Goal: Task Accomplishment & Management: Use online tool/utility

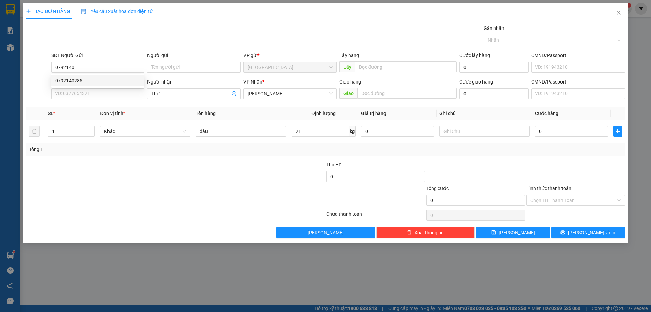
click at [96, 82] on div "0792140285" at bounding box center [97, 80] width 85 height 7
type input "0792140285"
type input "40.000"
type input "0792140285"
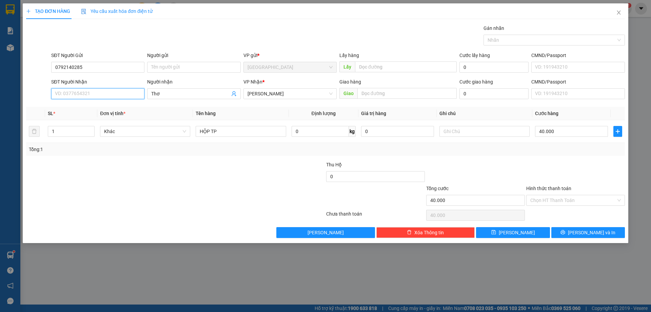
click at [110, 95] on input "SĐT Người Nhận" at bounding box center [97, 93] width 93 height 11
click at [122, 105] on div "0941221751" at bounding box center [97, 106] width 85 height 7
type input "0941221751"
click at [263, 137] on div "HỘP TP" at bounding box center [241, 132] width 90 height 14
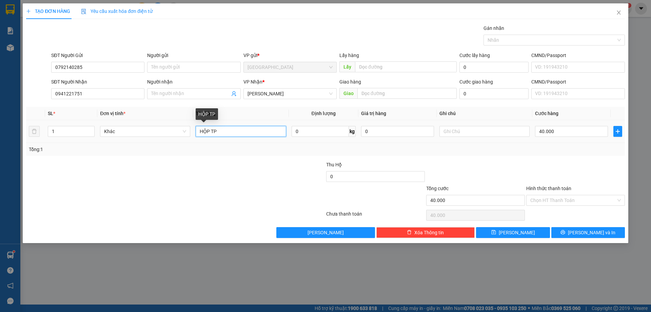
click at [254, 129] on input "HỘP TP" at bounding box center [241, 131] width 90 height 11
click at [543, 197] on input "Hình thức thanh toán" at bounding box center [574, 200] width 86 height 10
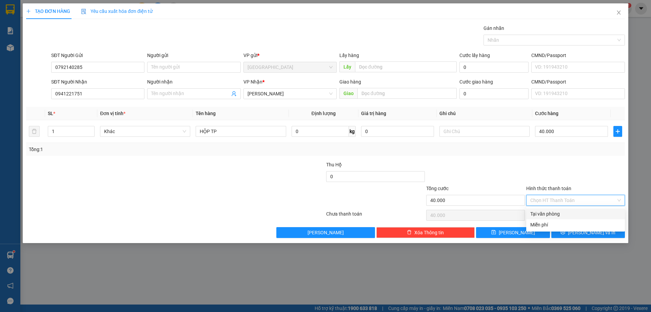
click at [552, 216] on div "Tại văn phòng" at bounding box center [576, 213] width 91 height 7
type input "0"
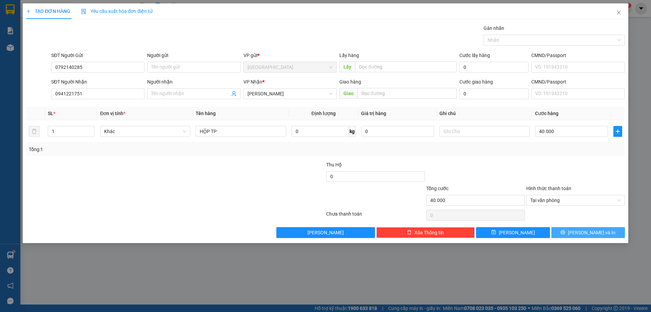
click at [564, 228] on button "[PERSON_NAME] và In" at bounding box center [589, 232] width 74 height 11
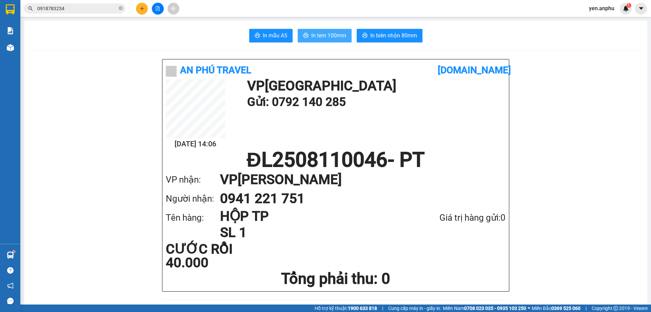
click at [322, 36] on span "In tem 100mm" at bounding box center [328, 35] width 35 height 8
click at [645, 8] on button at bounding box center [642, 9] width 12 height 12
click at [598, 4] on span "yen.anphu" at bounding box center [602, 8] width 36 height 8
click at [601, 22] on span "Đăng xuất" at bounding box center [608, 20] width 29 height 7
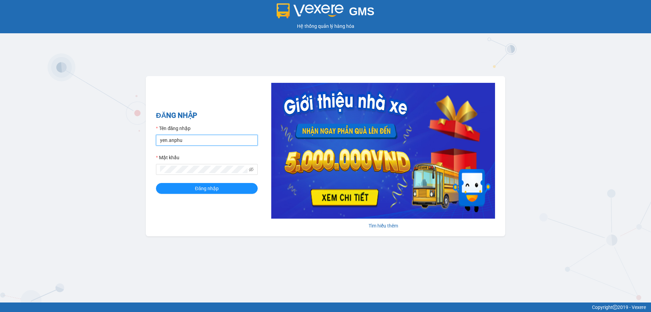
click at [191, 137] on input "yen.anphu" at bounding box center [207, 140] width 102 height 11
type input "khanh.anphu"
click at [156, 183] on button "Đăng nhập" at bounding box center [207, 188] width 102 height 11
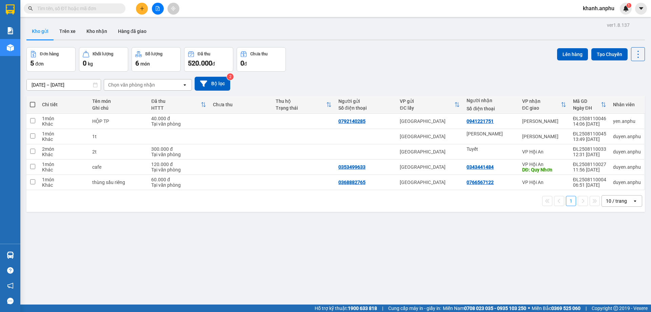
click at [143, 7] on icon "plus" at bounding box center [142, 8] width 5 height 5
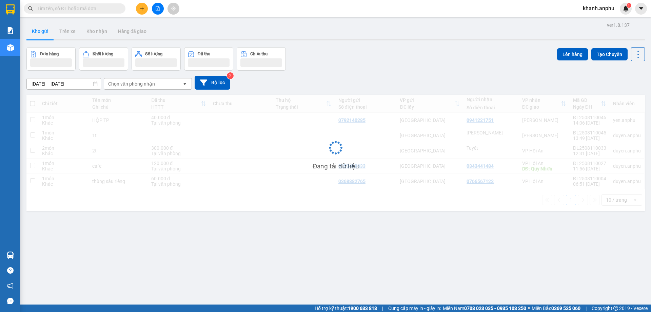
click at [102, 57] on div "Khối lượng" at bounding box center [104, 54] width 42 height 6
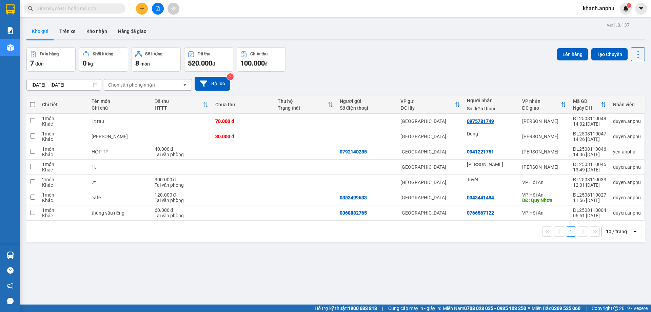
click at [111, 61] on div "0 kg" at bounding box center [104, 63] width 42 height 10
click at [192, 23] on div "Kho gửi Trên xe Kho nhận Hàng đã giao" at bounding box center [335, 32] width 619 height 18
click at [141, 8] on icon "plus" at bounding box center [142, 8] width 4 height 0
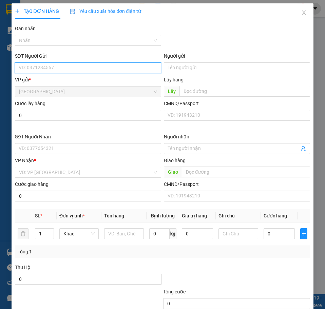
click at [77, 65] on input "SĐT Người Gửi" at bounding box center [88, 67] width 146 height 11
type input "0911228279"
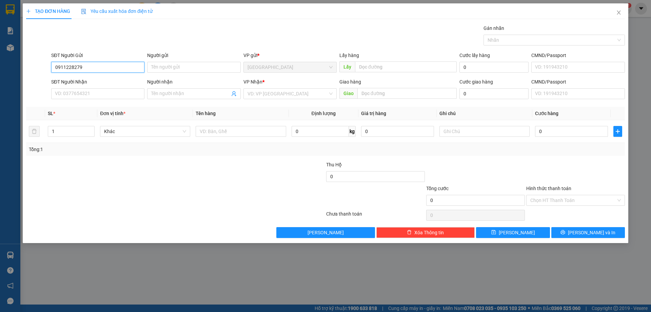
click at [92, 68] on input "0911228279" at bounding box center [97, 67] width 93 height 11
type input "0911228279"
click at [80, 67] on input "SĐT Người Gửi" at bounding box center [97, 67] width 93 height 11
type input "0931444454"
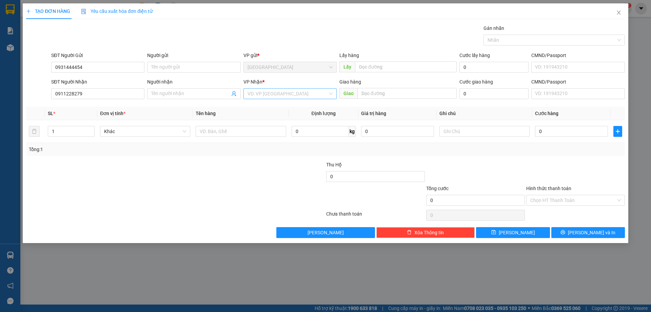
click at [275, 91] on input "search" at bounding box center [288, 94] width 80 height 10
click at [270, 128] on div "[PERSON_NAME]" at bounding box center [290, 128] width 85 height 7
click at [231, 132] on input "text" at bounding box center [241, 131] width 90 height 11
type input "HSO"
click at [374, 88] on input "text" at bounding box center [407, 93] width 99 height 11
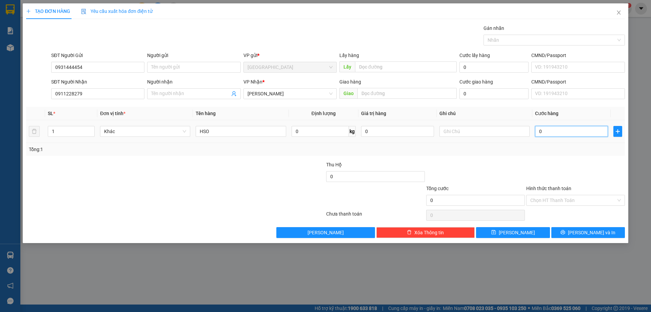
click at [567, 127] on input "0" at bounding box center [571, 131] width 73 height 11
type input "3"
type input "30"
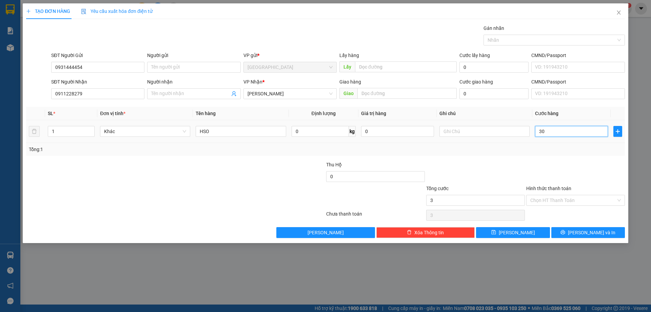
type input "30"
type input "30.000"
click at [554, 154] on div "Tổng: 1" at bounding box center [325, 149] width 599 height 13
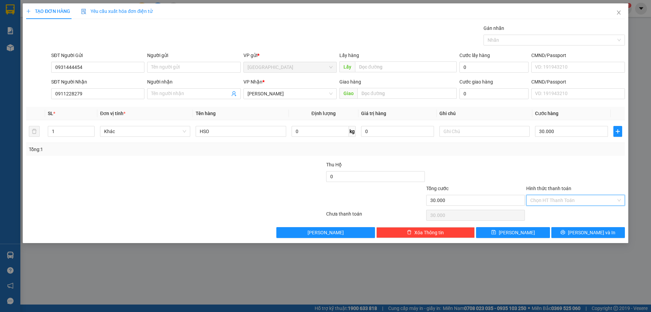
click at [584, 200] on input "Hình thức thanh toán" at bounding box center [574, 200] width 86 height 10
click at [568, 214] on div "Tại văn phòng" at bounding box center [576, 213] width 91 height 7
type input "0"
click at [580, 232] on button "[PERSON_NAME] và In" at bounding box center [589, 232] width 74 height 11
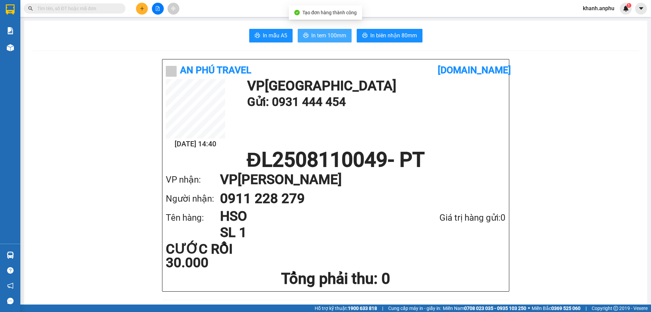
click at [333, 40] on span "In tem 100mm" at bounding box center [328, 35] width 35 height 8
click at [336, 35] on span "In tem 100mm" at bounding box center [328, 35] width 35 height 8
click at [160, 10] on icon "file-add" at bounding box center [157, 8] width 5 height 5
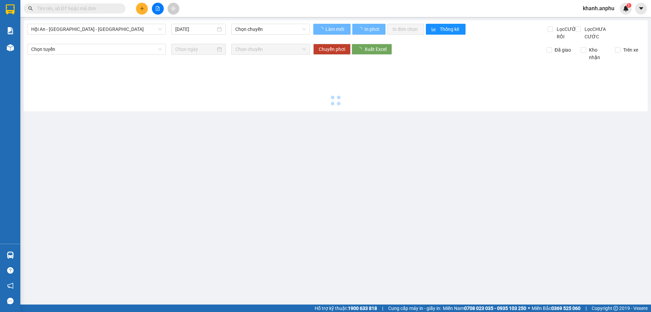
click at [104, 21] on div "Hội An - [GEOGRAPHIC_DATA] - [GEOGRAPHIC_DATA] [DATE] Chọn [PERSON_NAME] mới In…" at bounding box center [336, 65] width 624 height 91
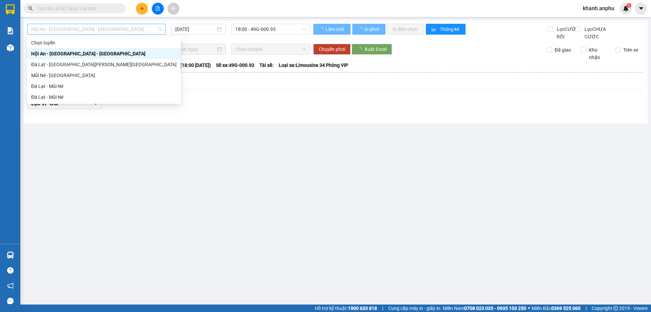
click at [99, 29] on span "Hội An - [GEOGRAPHIC_DATA] - [GEOGRAPHIC_DATA]" at bounding box center [96, 29] width 131 height 10
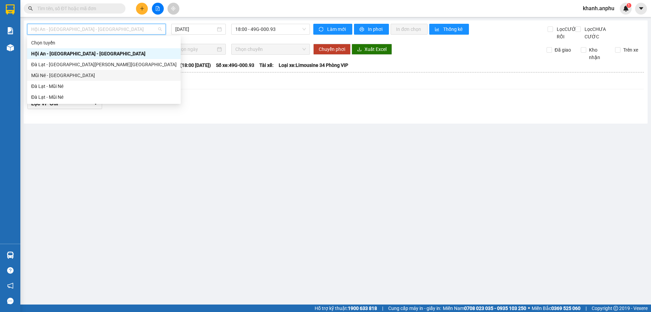
click at [69, 74] on div "Mũi Né - [GEOGRAPHIC_DATA]" at bounding box center [104, 75] width 146 height 7
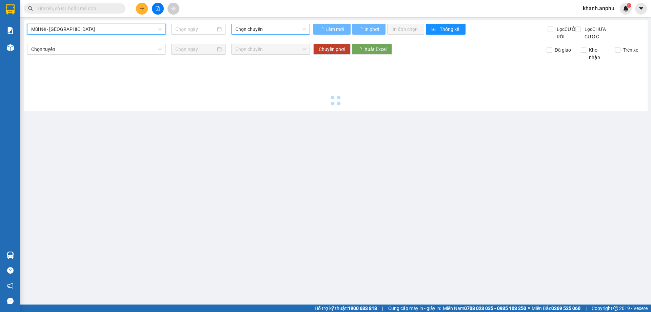
type input "[DATE]"
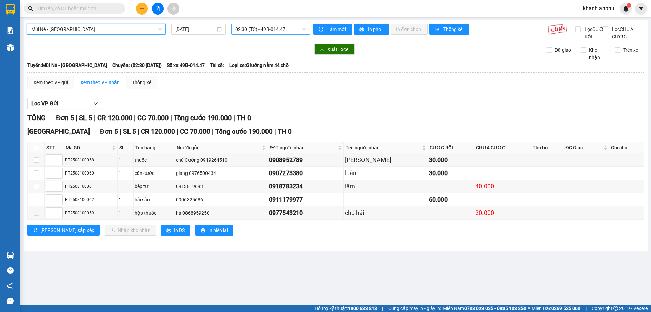
click at [256, 28] on span "02:30 (TC) - 49B-014.47" at bounding box center [270, 29] width 71 height 10
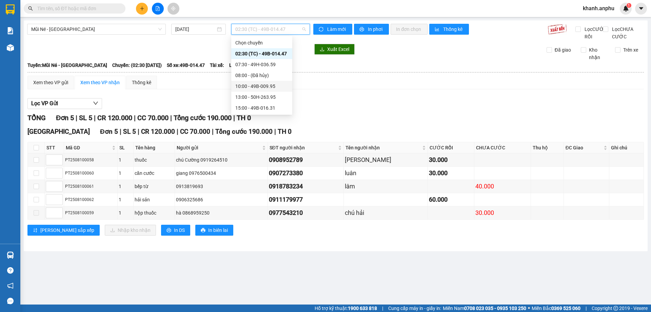
click at [278, 84] on div "10:00 - 49B-009.95" at bounding box center [261, 85] width 53 height 7
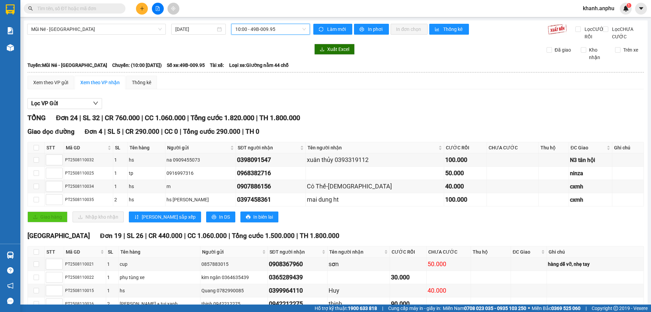
scroll to position [238, 0]
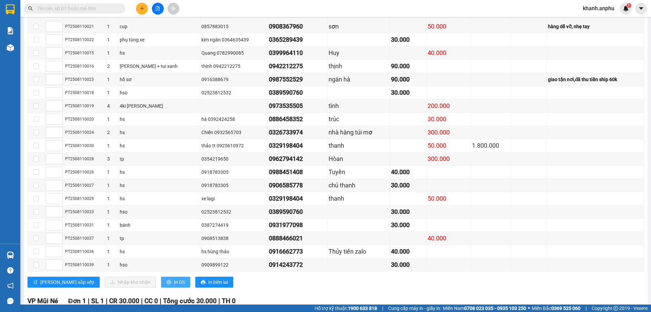
click at [174, 286] on span "In DS" at bounding box center [179, 281] width 11 height 7
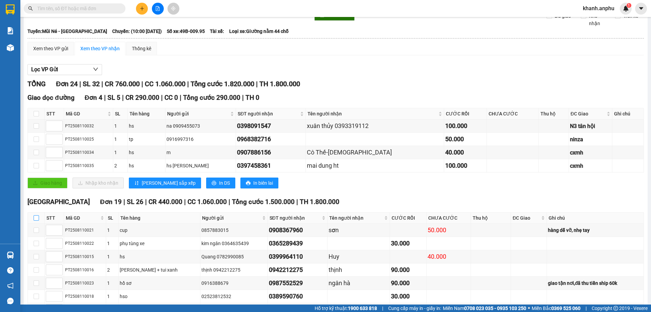
drag, startPoint x: 37, startPoint y: 227, endPoint x: 33, endPoint y: 222, distance: 6.5
click at [37, 221] on input "checkbox" at bounding box center [36, 217] width 5 height 5
checkbox input "true"
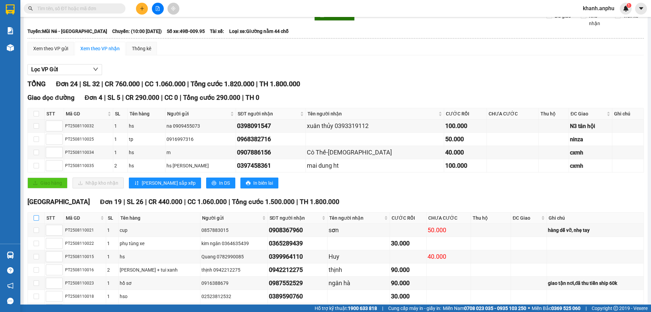
checkbox input "true"
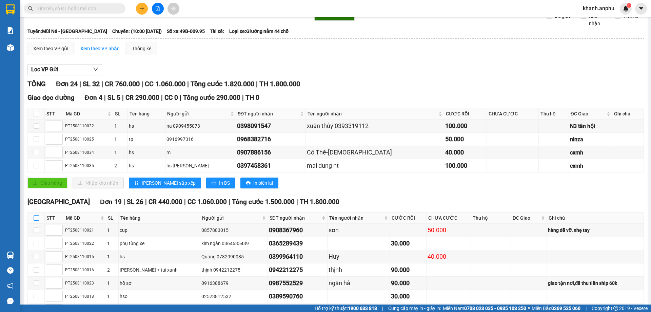
checkbox input "true"
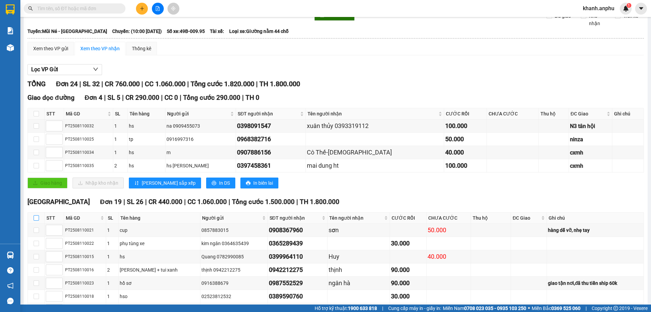
checkbox input "true"
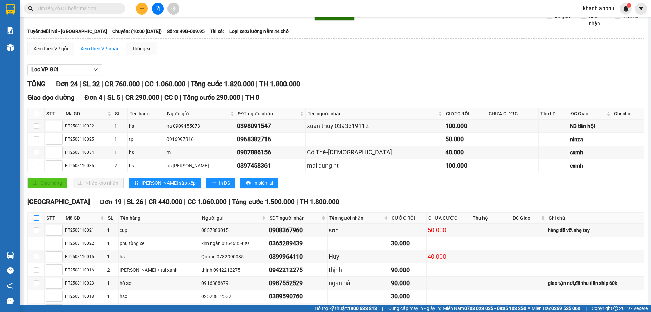
checkbox input "true"
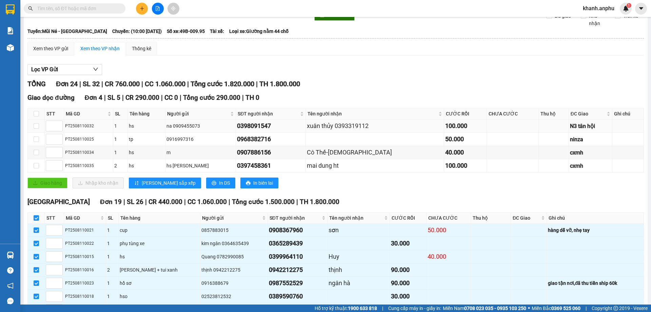
scroll to position [311, 0]
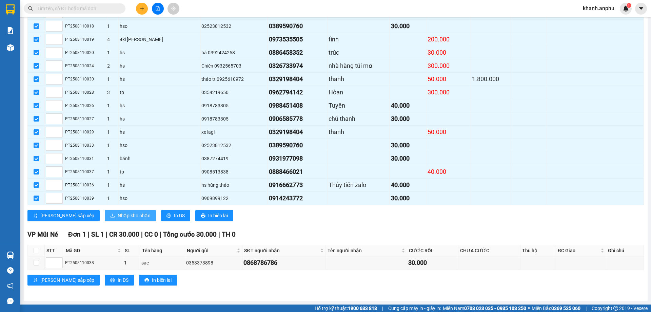
click at [119, 211] on button "Nhập kho nhận" at bounding box center [130, 215] width 51 height 11
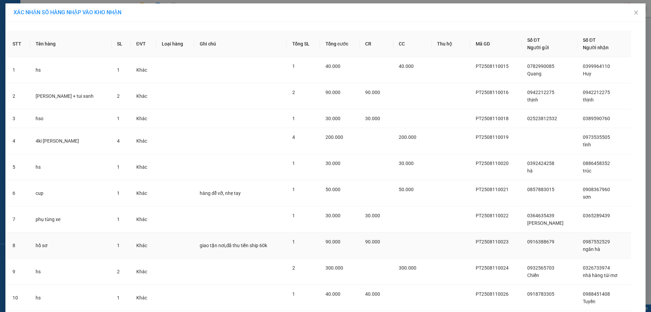
scroll to position [238, 0]
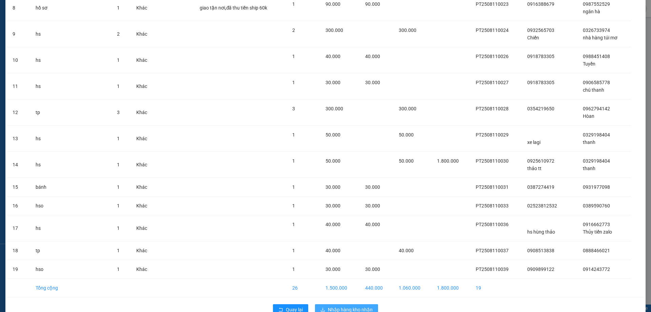
click at [356, 307] on span "Nhập hàng kho nhận" at bounding box center [350, 309] width 45 height 7
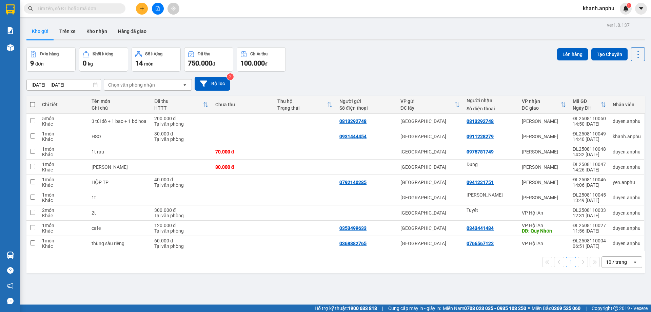
click at [626, 261] on div "10 / trang" at bounding box center [617, 262] width 31 height 11
click at [619, 242] on div "100 / trang" at bounding box center [617, 247] width 41 height 12
click at [141, 8] on icon "plus" at bounding box center [142, 8] width 4 height 0
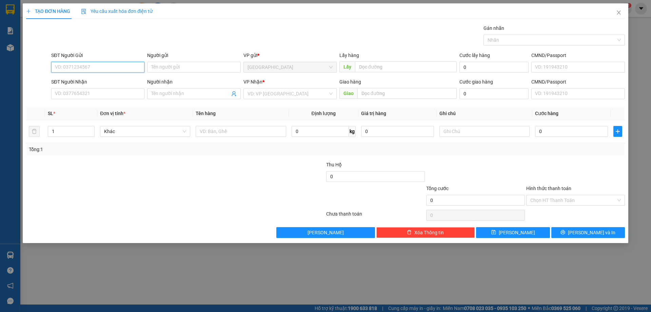
click at [76, 64] on input "SĐT Người Gửi" at bounding box center [97, 67] width 93 height 11
click at [83, 69] on input "6944" at bounding box center [97, 67] width 93 height 11
click at [76, 84] on div "0886826944" at bounding box center [97, 80] width 93 height 11
type input "0886826944"
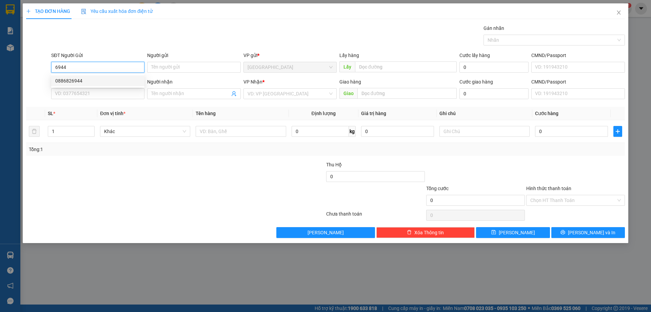
type input "bí nụ ĐT"
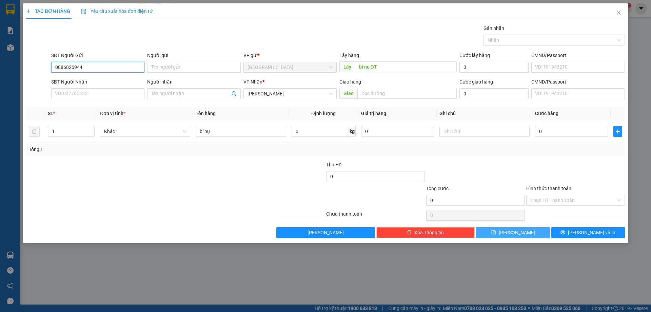
type input "0886826944"
click at [501, 233] on button "[PERSON_NAME]" at bounding box center [513, 232] width 74 height 11
click at [226, 269] on div "TẠO ĐƠN HÀNG Yêu cầu xuất [PERSON_NAME] điện tử Transit Pickup Surcharge Ids Tr…" at bounding box center [325, 156] width 651 height 312
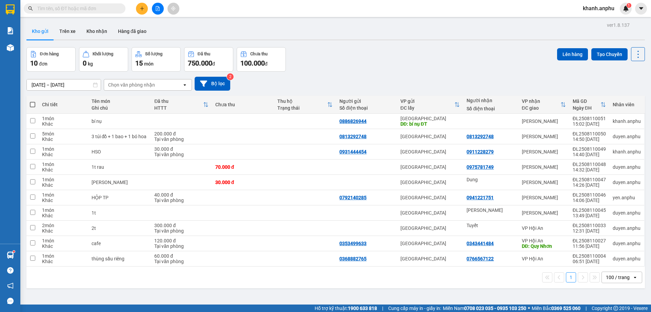
click at [74, 8] on input "text" at bounding box center [77, 8] width 80 height 7
paste input "T2D9S1"
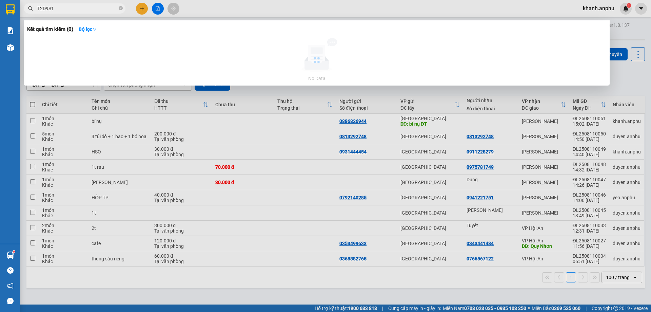
type input "T2D9S1"
click at [138, 8] on div at bounding box center [325, 156] width 651 height 312
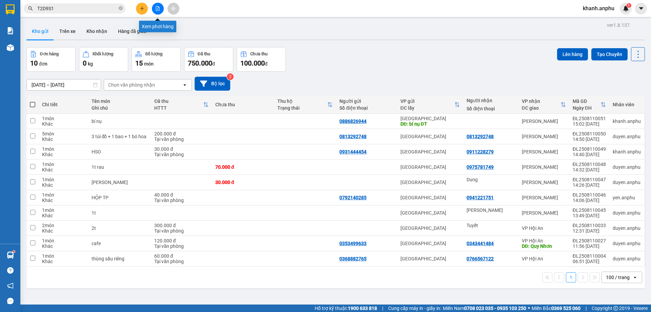
click at [140, 8] on icon "plus" at bounding box center [142, 8] width 5 height 5
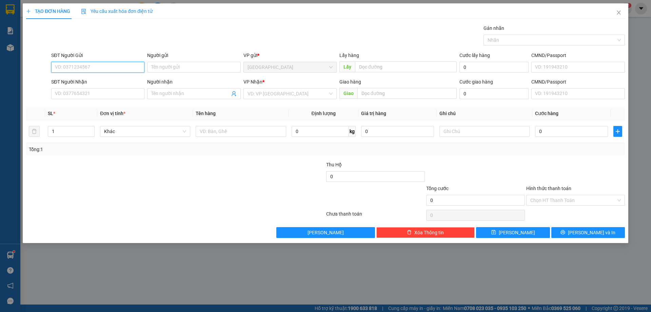
click at [74, 62] on input "SĐT Người Gửi" at bounding box center [97, 67] width 93 height 11
click at [82, 77] on div "0964998656" at bounding box center [97, 80] width 85 height 7
type input "0964998656"
type input "cty [PERSON_NAME] 1- ĐỊNH AN"
type input "THƠ"
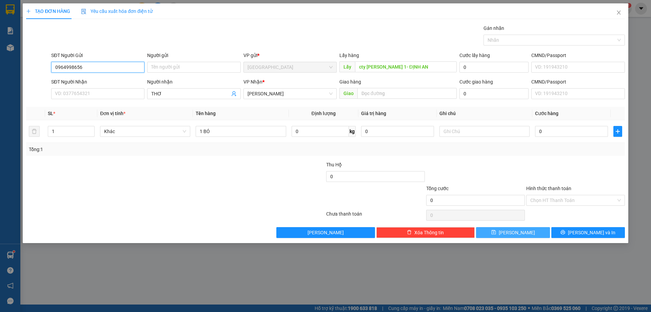
type input "0964998656"
click at [511, 235] on button "[PERSON_NAME]" at bounding box center [513, 232] width 74 height 11
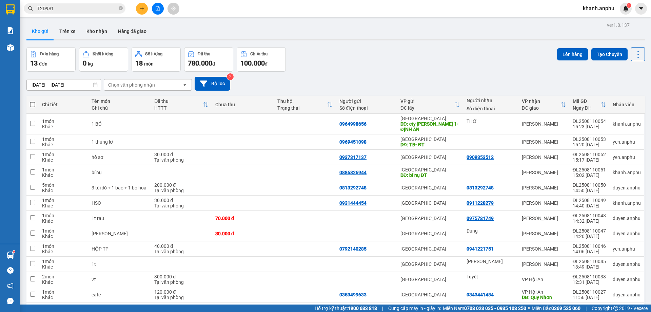
scroll to position [41, 0]
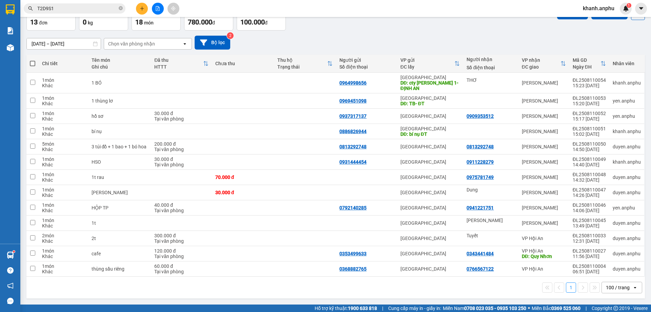
click at [143, 10] on icon "plus" at bounding box center [142, 8] width 5 height 5
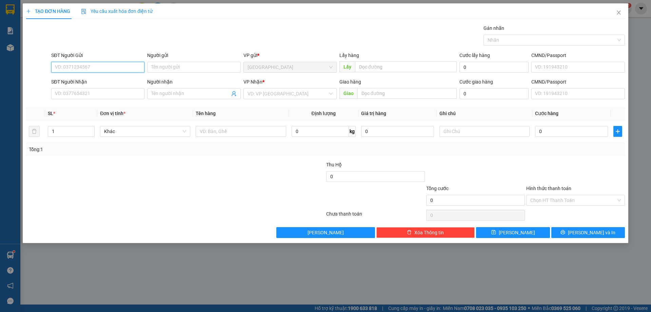
click at [120, 64] on input "SĐT Người Gửi" at bounding box center [97, 67] width 93 height 11
type input "7098"
click at [117, 66] on input "7098" at bounding box center [97, 67] width 93 height 11
click at [114, 64] on input "7098" at bounding box center [97, 67] width 93 height 11
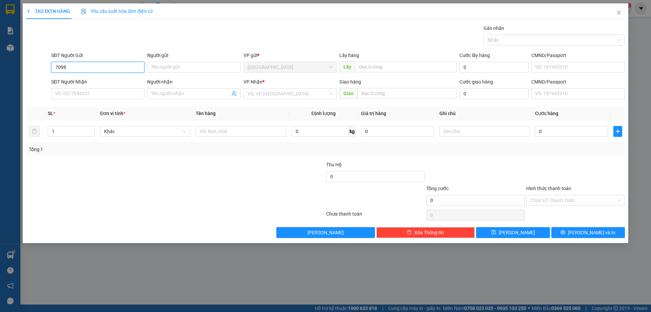
click at [114, 64] on input "7098" at bounding box center [97, 67] width 93 height 11
click at [105, 84] on div "0835968978" at bounding box center [97, 80] width 93 height 11
type input "0835968978"
type input "[PERSON_NAME]"
type input "0835968978"
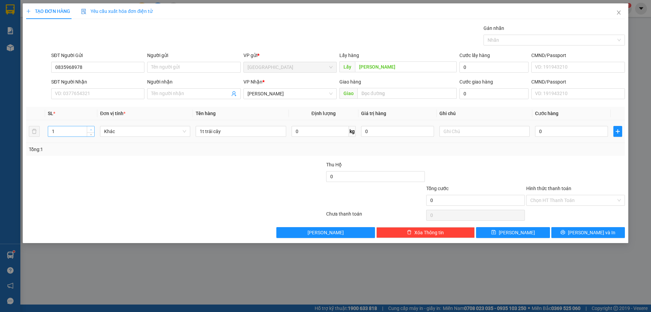
click at [89, 126] on span "Increase Value" at bounding box center [90, 129] width 7 height 6
type input "2"
click at [203, 131] on input "1t trái cây" at bounding box center [241, 131] width 90 height 11
type input "2t trái cây"
click at [521, 230] on span "[PERSON_NAME]" at bounding box center [517, 232] width 36 height 7
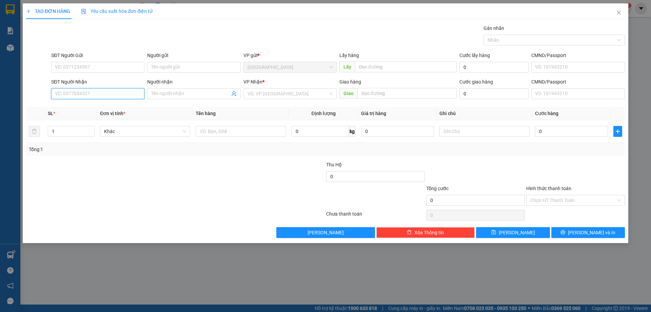
click at [68, 92] on input "SĐT Người Nhận" at bounding box center [97, 93] width 93 height 11
click at [109, 109] on div "0933361685 - [PERSON_NAME]" at bounding box center [97, 106] width 85 height 7
type input "0933361685"
type input "[PERSON_NAME]"
type input "0933361685"
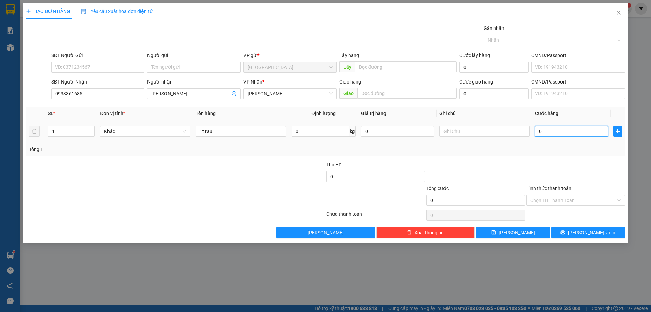
click at [556, 130] on input "0" at bounding box center [571, 131] width 73 height 11
type input "5"
type input "50"
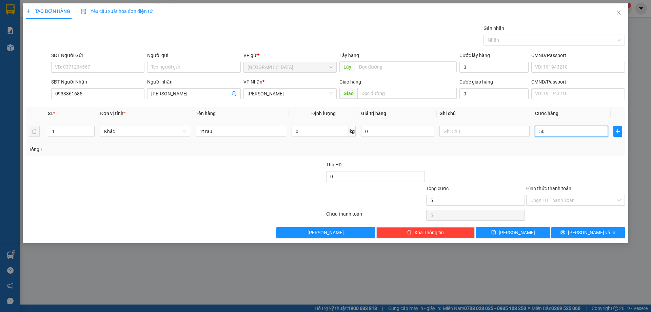
type input "50"
type input "50.000"
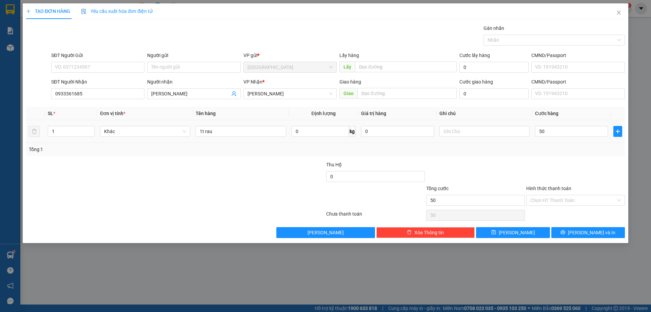
type input "50.000"
click at [516, 159] on div "Transit Pickup Surcharge Ids Transit Deliver Surcharge Ids Transit Deliver Surc…" at bounding box center [325, 130] width 599 height 213
click at [496, 233] on icon "save" at bounding box center [494, 232] width 5 height 5
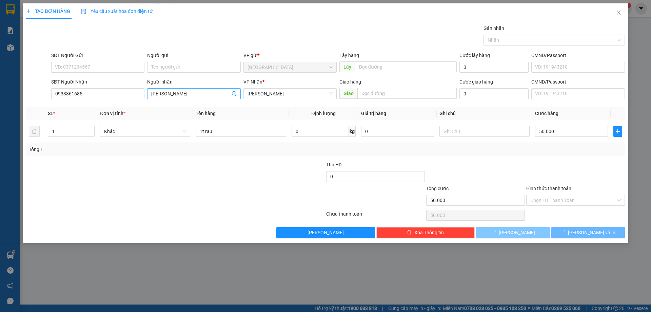
type input "0"
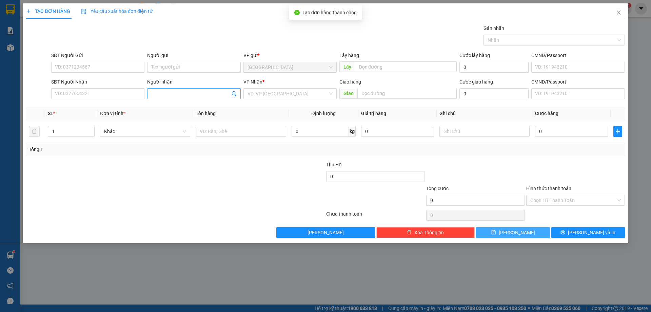
click at [170, 93] on input "Người nhận" at bounding box center [190, 93] width 78 height 7
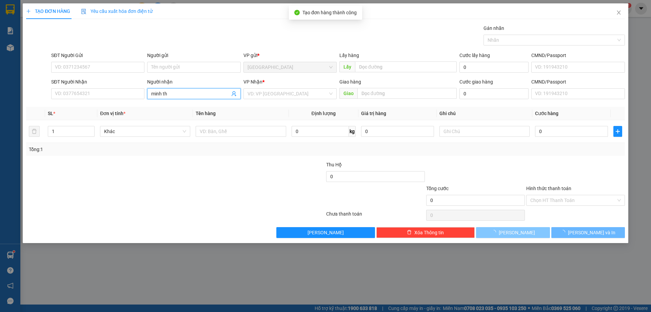
type input "[PERSON_NAME]"
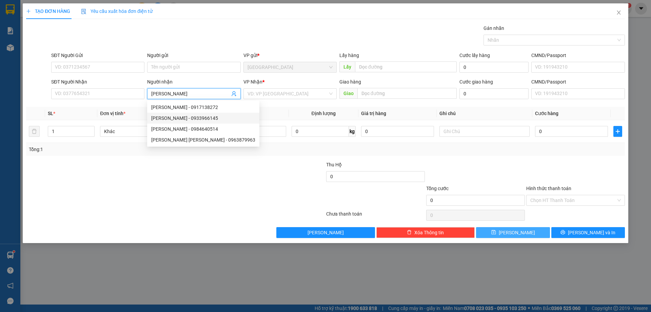
click at [184, 116] on div "[PERSON_NAME] - 0933966145" at bounding box center [203, 117] width 104 height 7
type input "0933966145"
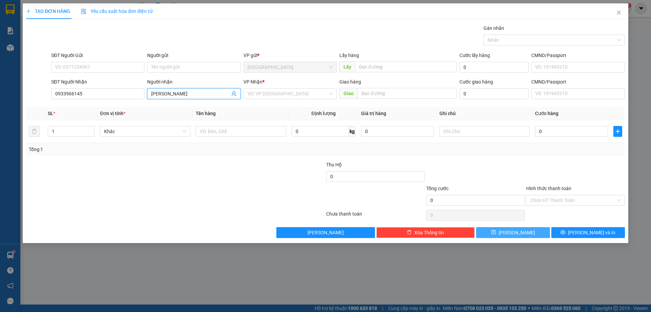
type input "[PERSON_NAME]"
click at [189, 100] on div "Người [PERSON_NAME] THI [PERSON_NAME]" at bounding box center [193, 90] width 93 height 24
click at [189, 100] on div "Người [PERSON_NAME]" at bounding box center [193, 90] width 93 height 24
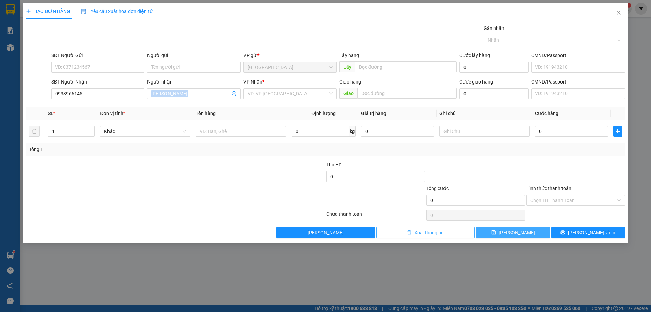
click at [392, 235] on button "Xóa Thông tin" at bounding box center [426, 232] width 99 height 11
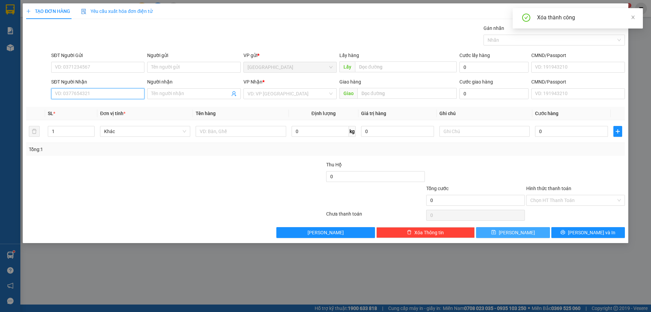
click at [125, 94] on input "SĐT Người Nhận" at bounding box center [97, 93] width 93 height 11
click at [173, 94] on input "Người nhận" at bounding box center [190, 93] width 78 height 7
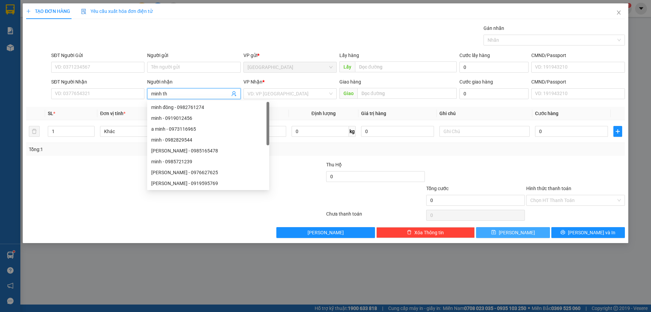
type input "[PERSON_NAME]"
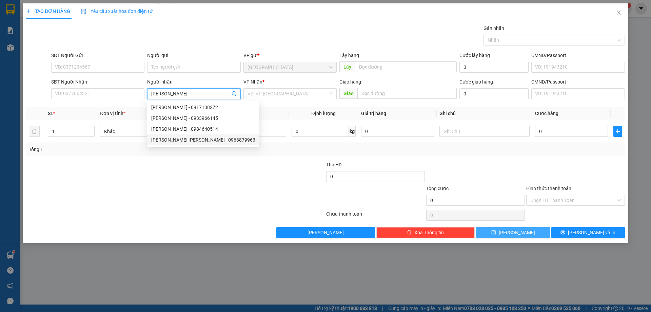
click at [209, 135] on div "[PERSON_NAME] [PERSON_NAME] - 0963879963" at bounding box center [203, 139] width 112 height 11
type input "0963879963"
type input "[PERSON_NAME] [PERSON_NAME]"
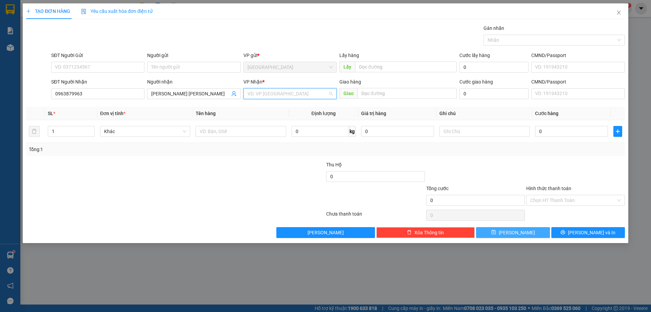
click at [273, 90] on input "search" at bounding box center [288, 94] width 80 height 10
click at [271, 108] on div "VP Hội An" at bounding box center [290, 106] width 85 height 7
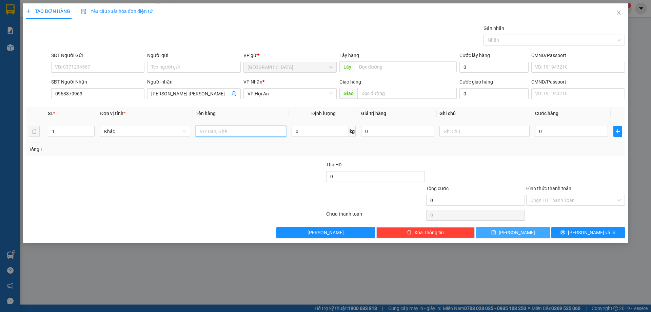
click at [235, 131] on input "text" at bounding box center [241, 131] width 90 height 11
type input "bí nụ"
click at [496, 234] on button "[PERSON_NAME]" at bounding box center [513, 232] width 74 height 11
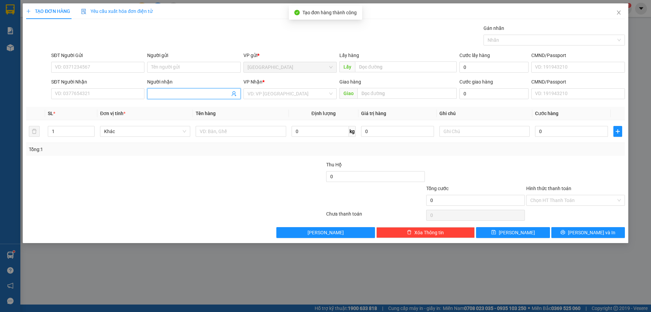
click at [174, 90] on input "Người nhận" at bounding box center [190, 93] width 78 height 7
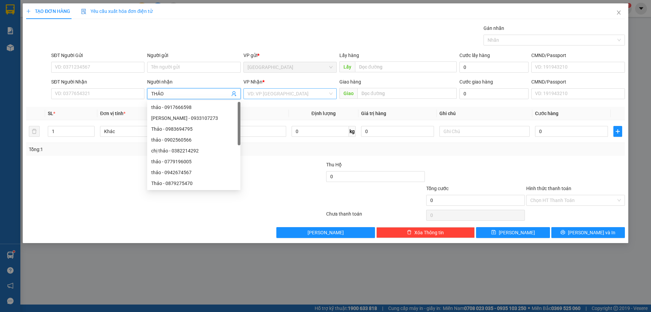
type input "THẢO"
click at [290, 93] on input "search" at bounding box center [288, 94] width 80 height 10
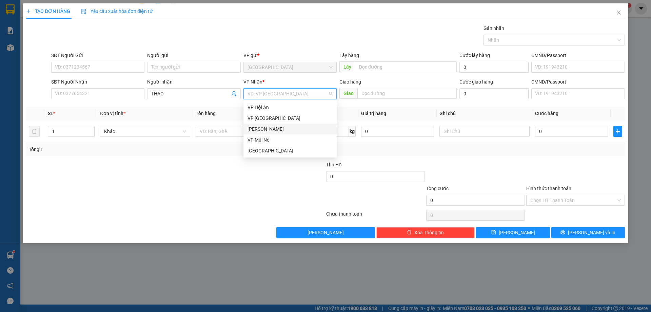
click at [271, 127] on div "[PERSON_NAME]" at bounding box center [290, 128] width 85 height 7
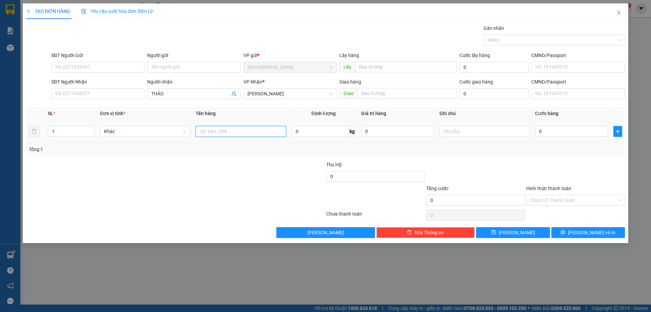
click at [234, 132] on input "text" at bounding box center [241, 131] width 90 height 11
type input "BAO CỦ NĂNG"
click at [570, 131] on input "0" at bounding box center [571, 131] width 73 height 11
type input "5"
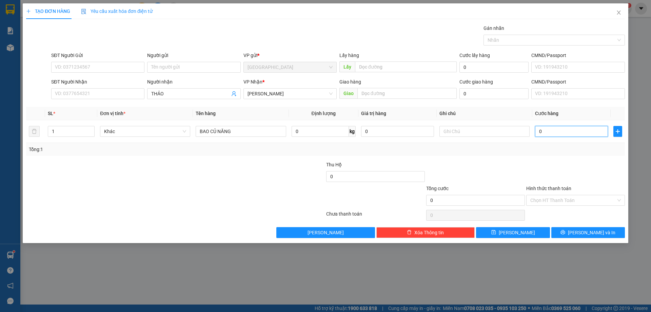
type input "5"
type input "50"
click at [517, 230] on span "[PERSON_NAME]" at bounding box center [517, 232] width 36 height 7
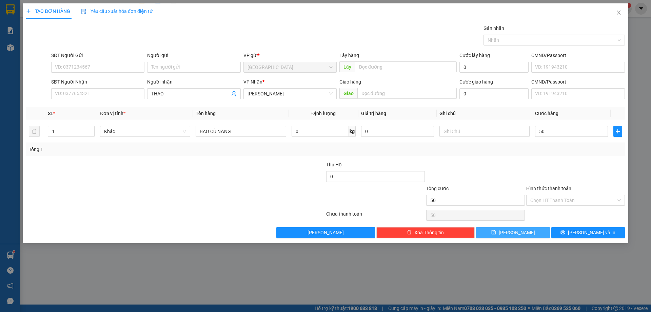
type input "50.000"
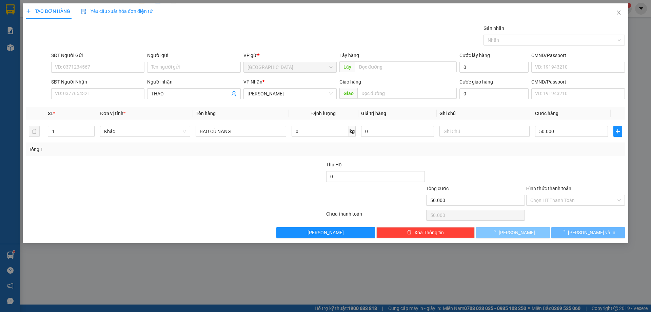
type input "0"
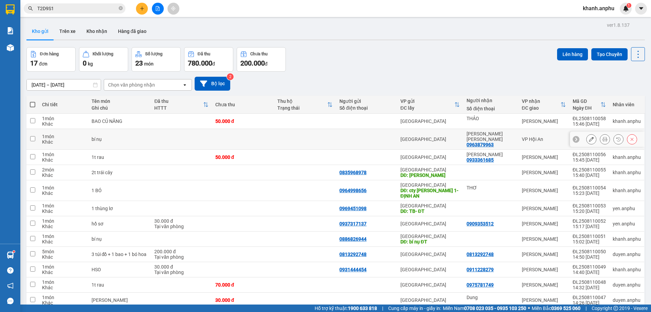
click at [589, 137] on icon at bounding box center [591, 139] width 5 height 5
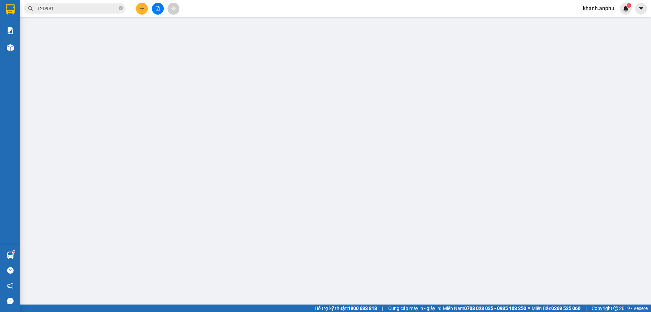
type input "0963879963"
type input "[PERSON_NAME] [PERSON_NAME]"
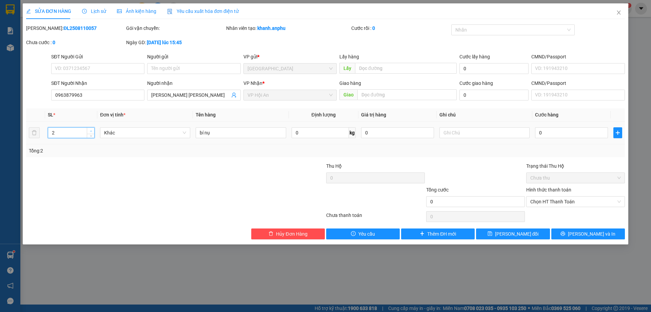
click at [90, 130] on icon "up" at bounding box center [91, 131] width 2 height 2
click at [92, 136] on icon "down" at bounding box center [91, 135] width 2 height 2
type input "1"
click at [490, 229] on button "[PERSON_NAME] đổi" at bounding box center [513, 233] width 74 height 11
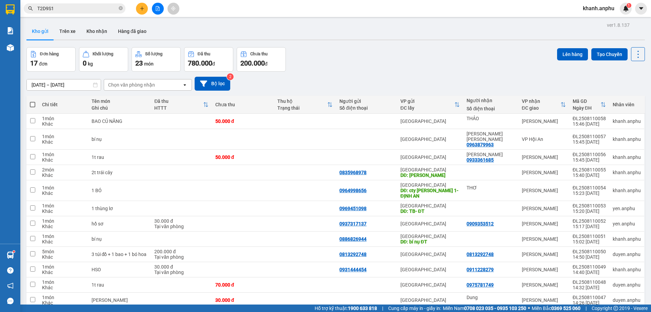
click at [141, 6] on icon "plus" at bounding box center [142, 8] width 5 height 5
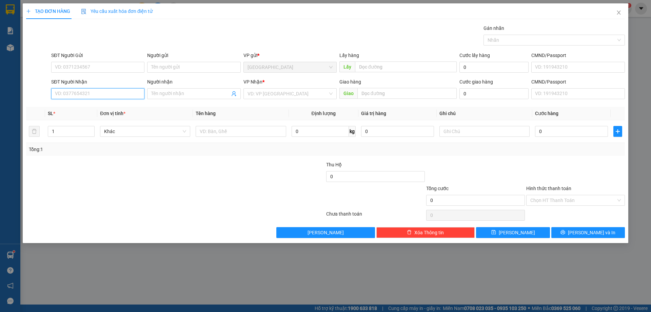
click at [73, 91] on input "SĐT Người Nhận" at bounding box center [97, 93] width 93 height 11
click at [60, 110] on div "0937539773 - [PERSON_NAME]" at bounding box center [97, 106] width 85 height 7
type input "0937539773"
type input "HUY"
type input "50.000"
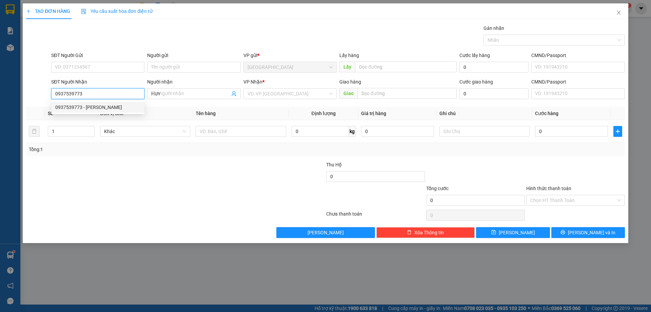
type input "50.000"
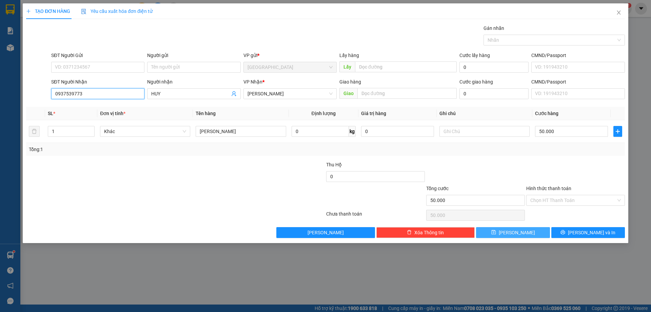
type input "0937539773"
click at [520, 234] on span "[PERSON_NAME]" at bounding box center [517, 232] width 36 height 7
type input "0"
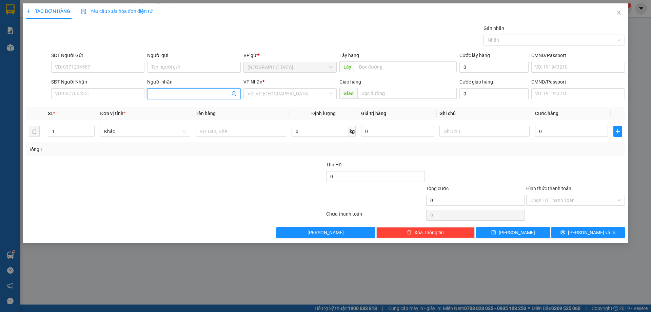
click at [174, 89] on span at bounding box center [193, 93] width 93 height 11
type input "GÁI MN"
click at [281, 97] on input "search" at bounding box center [288, 94] width 80 height 10
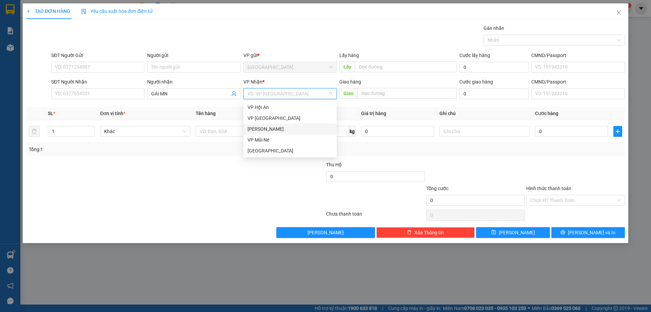
click at [268, 126] on div "[PERSON_NAME]" at bounding box center [290, 128] width 85 height 7
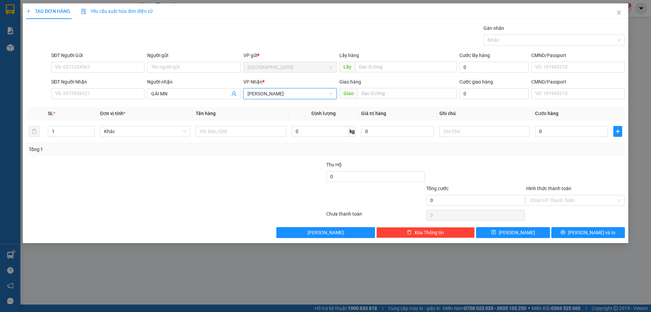
click at [280, 96] on span "[PERSON_NAME]" at bounding box center [290, 94] width 85 height 10
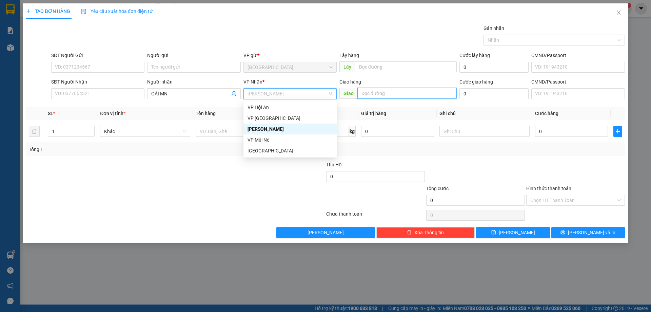
click at [403, 96] on input "text" at bounding box center [407, 93] width 99 height 11
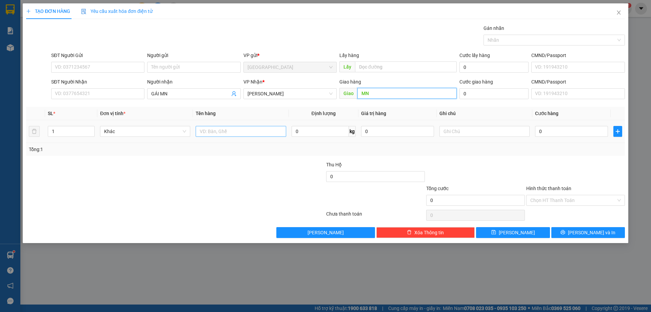
type input "MN"
click at [254, 129] on input "text" at bounding box center [241, 131] width 90 height 11
type input "BÔNG"
click at [532, 136] on td at bounding box center [485, 131] width 96 height 23
click at [536, 132] on input "0" at bounding box center [571, 131] width 73 height 11
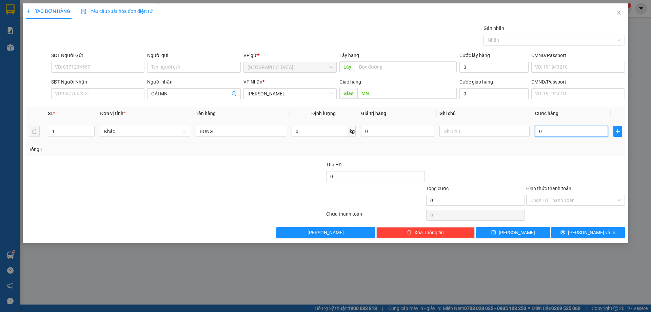
type input "1"
type input "13"
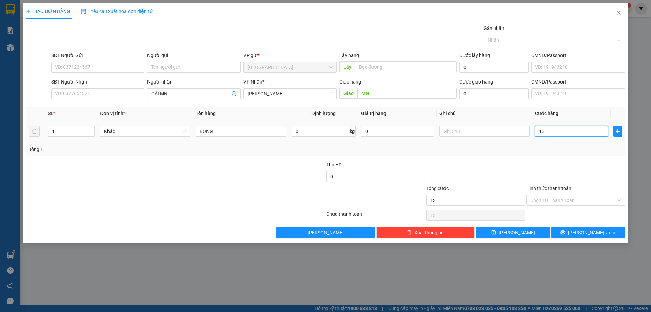
type input "13"
type input "130"
type input "1.300"
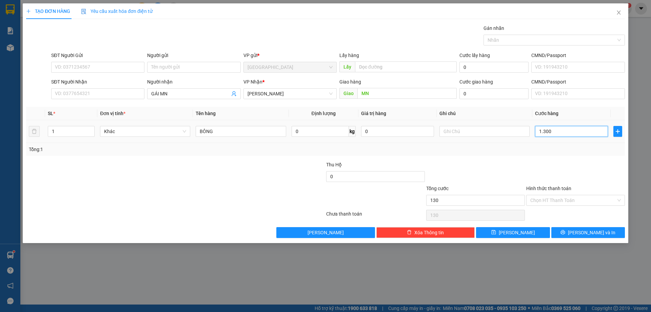
type input "1.300"
type input "13.000"
type input "130.000"
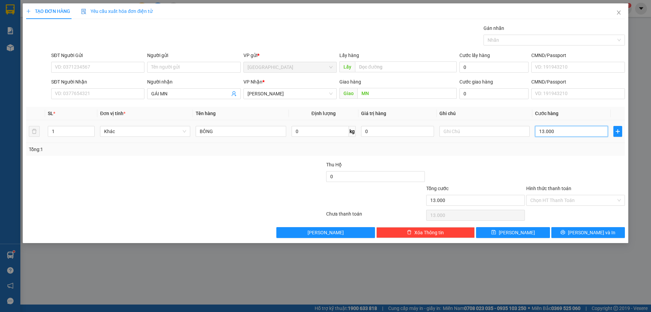
type input "130.000"
click at [572, 200] on input "Hình thức thanh toán" at bounding box center [574, 200] width 86 height 10
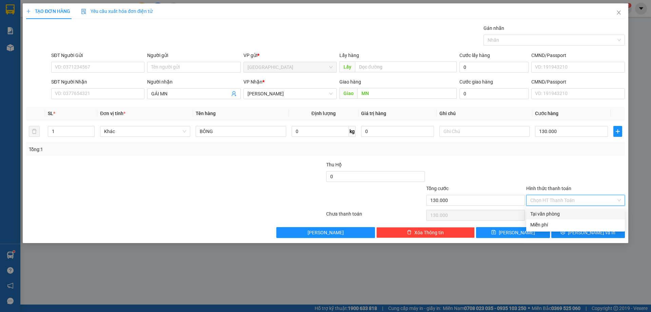
click at [569, 214] on div "Tại văn phòng" at bounding box center [576, 213] width 91 height 7
type input "0"
click at [566, 230] on icon "printer" at bounding box center [563, 232] width 4 height 4
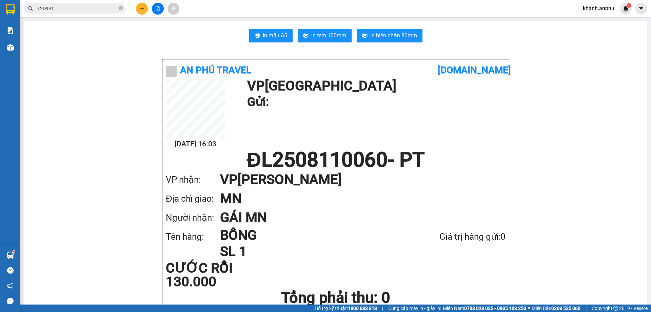
click at [137, 12] on button at bounding box center [142, 9] width 12 height 12
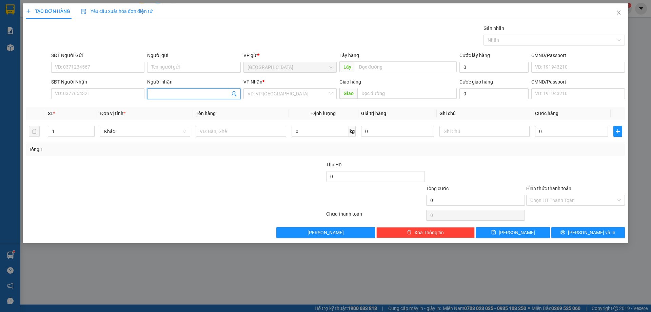
click at [161, 98] on span at bounding box center [193, 93] width 93 height 11
type input "[PERSON_NAME]"
click at [207, 104] on div "[PERSON_NAME] - 0908232823" at bounding box center [193, 106] width 85 height 7
type input "0908232823"
type input "[PERSON_NAME]"
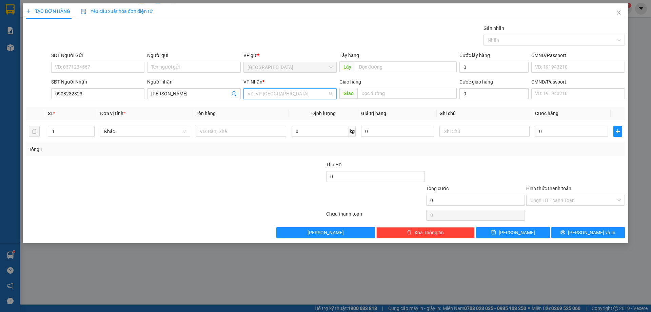
click at [292, 95] on input "search" at bounding box center [288, 94] width 80 height 10
click at [265, 130] on div "[PERSON_NAME]" at bounding box center [290, 128] width 85 height 7
click at [223, 135] on input "text" at bounding box center [241, 131] width 90 height 11
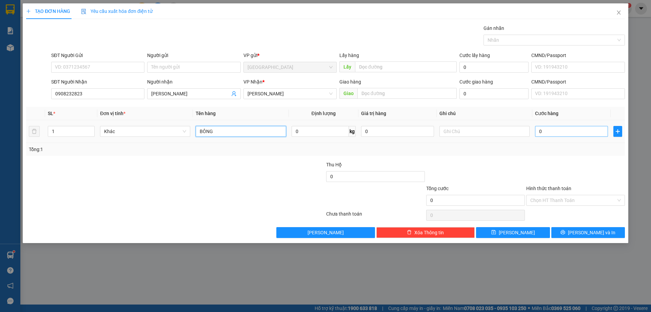
type input "BÔNG"
click at [579, 128] on input "0" at bounding box center [571, 131] width 73 height 11
type input "1"
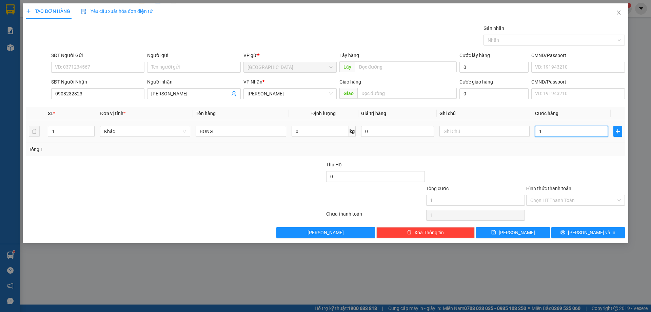
type input "10"
type input "100"
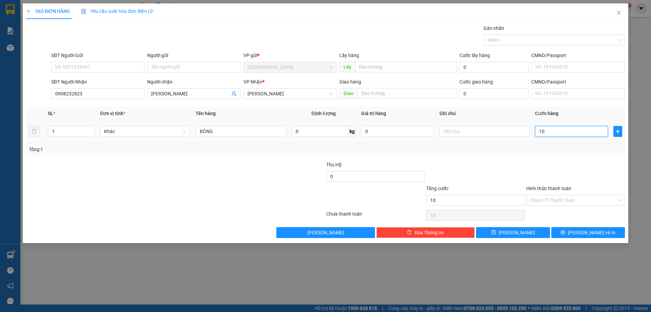
type input "100"
click at [516, 178] on div at bounding box center [476, 173] width 100 height 24
type input "100.000"
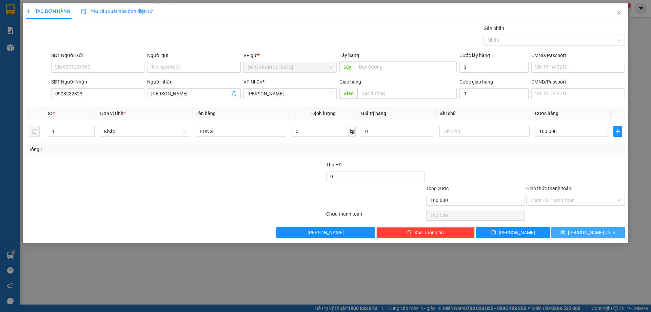
click at [574, 228] on button "[PERSON_NAME] và In" at bounding box center [589, 232] width 74 height 11
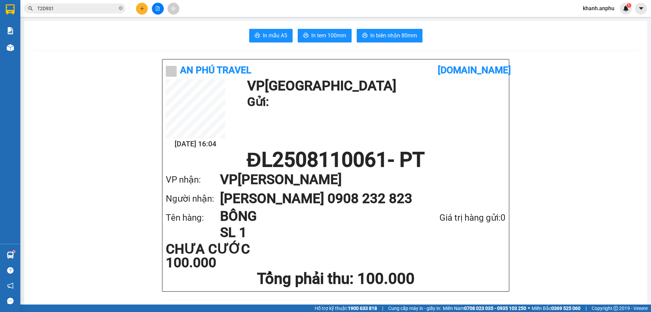
click at [139, 9] on button at bounding box center [142, 9] width 12 height 12
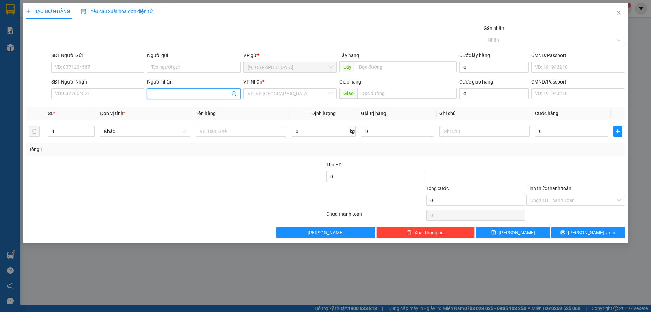
click at [182, 89] on span at bounding box center [193, 93] width 93 height 11
type input "k"
type input "[PERSON_NAME]"
click at [324, 86] on div "VP Nhận *" at bounding box center [290, 83] width 93 height 10
click at [316, 97] on input "search" at bounding box center [288, 94] width 80 height 10
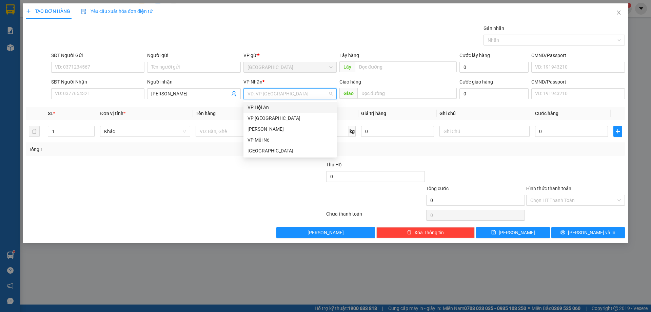
click at [284, 110] on div "VP Hội An" at bounding box center [290, 106] width 85 height 7
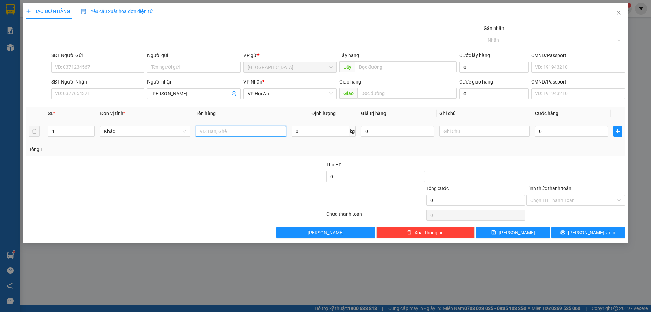
click at [210, 128] on input "text" at bounding box center [241, 131] width 90 height 11
type input "c"
type input "Bông"
click at [523, 233] on button "[PERSON_NAME]" at bounding box center [513, 232] width 74 height 11
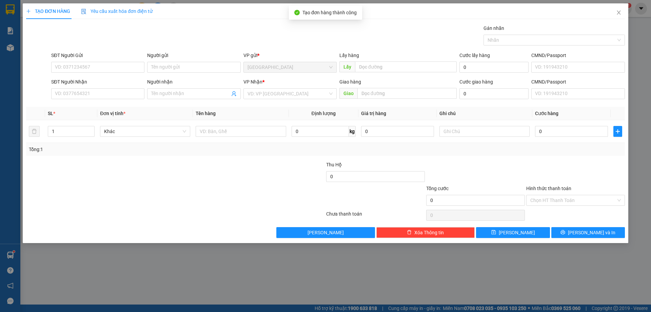
click at [176, 181] on div at bounding box center [125, 173] width 200 height 24
drag, startPoint x: 77, startPoint y: 65, endPoint x: 71, endPoint y: 62, distance: 7.3
click at [77, 65] on input "SĐT Người Gửi" at bounding box center [97, 67] width 93 height 11
click at [74, 66] on input "9283" at bounding box center [97, 67] width 93 height 11
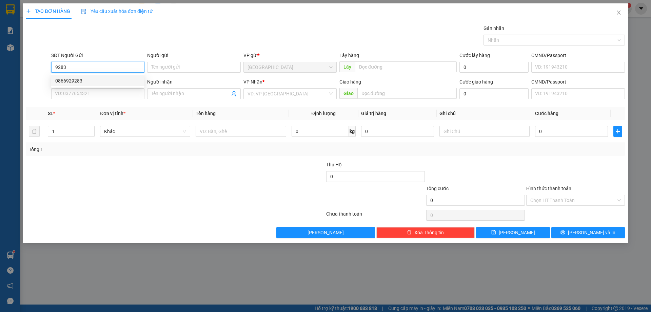
click at [77, 82] on div "0866929283" at bounding box center [97, 80] width 85 height 7
type input "0866929283"
type input "[GEOGRAPHIC_DATA]"
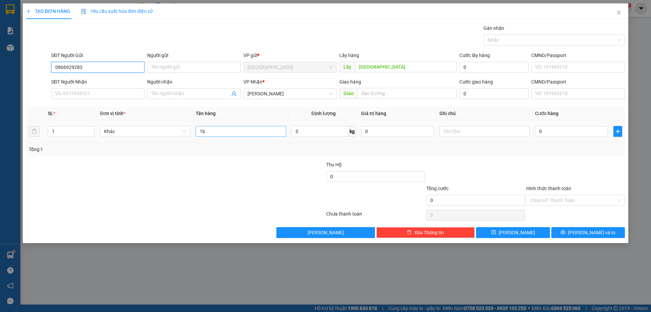
type input "0866929283"
click at [212, 135] on input "1b" at bounding box center [241, 131] width 90 height 11
type input "1 hộp dâu tằm"
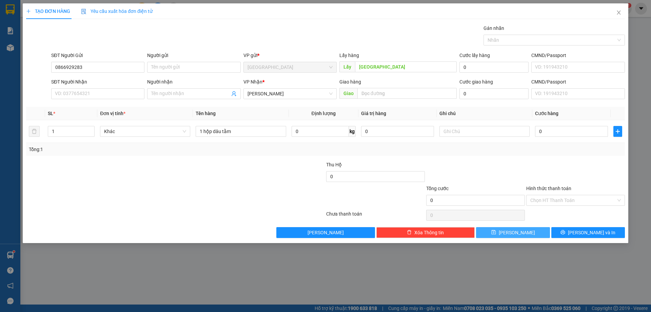
click at [496, 235] on span "save" at bounding box center [494, 232] width 5 height 5
click at [88, 71] on input "SĐT Người Gửi" at bounding box center [97, 67] width 93 height 11
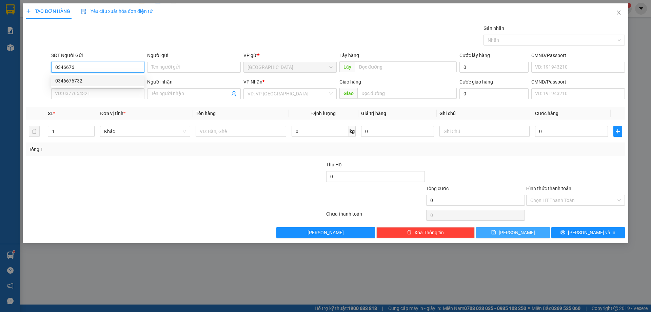
click at [95, 77] on div "0346676732" at bounding box center [97, 80] width 93 height 11
type input "0346676732"
type input "0368923470"
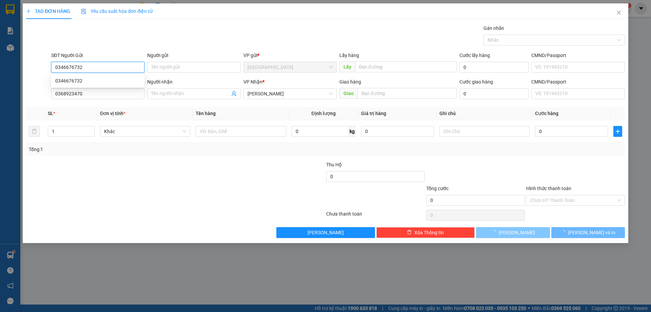
type input "40.000"
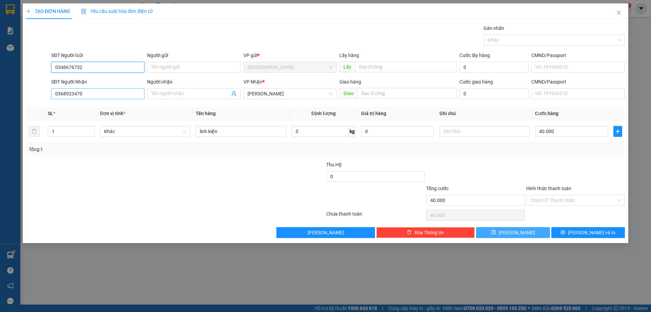
type input "0346676732"
click at [107, 94] on input "0368923470" at bounding box center [97, 93] width 93 height 11
type input "0368923470"
click at [106, 102] on div "0368923470" at bounding box center [97, 107] width 93 height 11
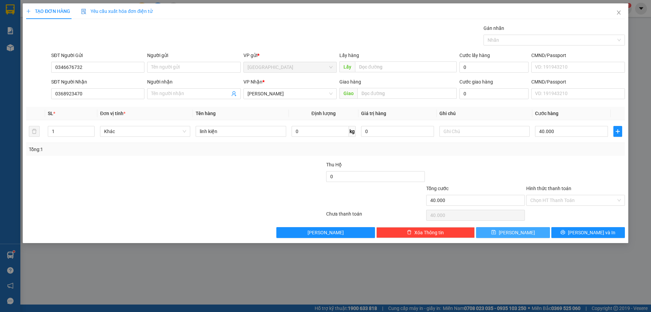
click at [110, 109] on th "Đơn vị tính *" at bounding box center [145, 113] width 96 height 13
click at [102, 91] on input "0368923470" at bounding box center [97, 93] width 93 height 11
click at [105, 110] on div "0368923470" at bounding box center [97, 106] width 85 height 7
click at [565, 133] on input "40.000" at bounding box center [571, 131] width 73 height 11
type input "1"
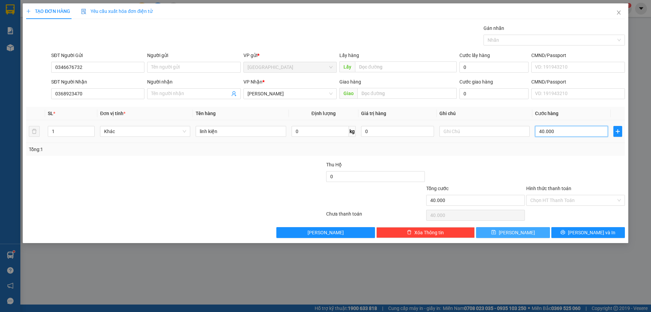
type input "1"
type input "10"
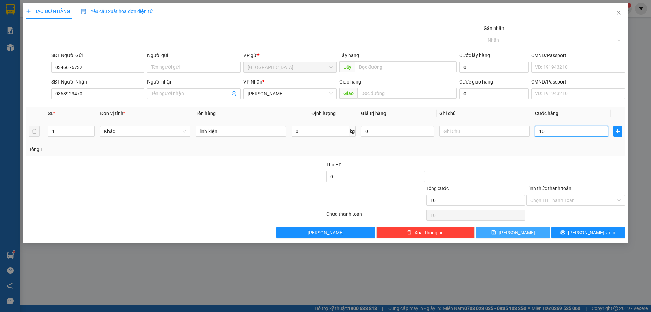
type input "100"
type input "100.000"
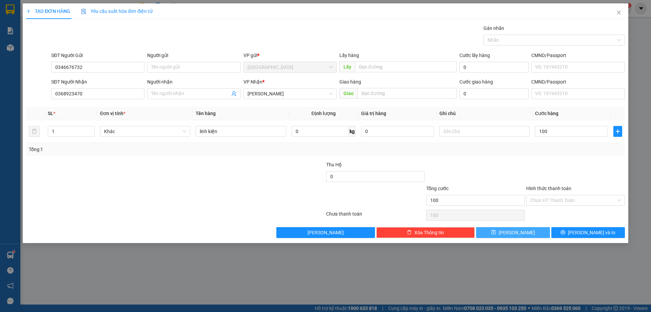
type input "100.000"
click at [547, 171] on div at bounding box center [576, 173] width 100 height 24
click at [563, 204] on input "Hình thức thanh toán" at bounding box center [574, 200] width 86 height 10
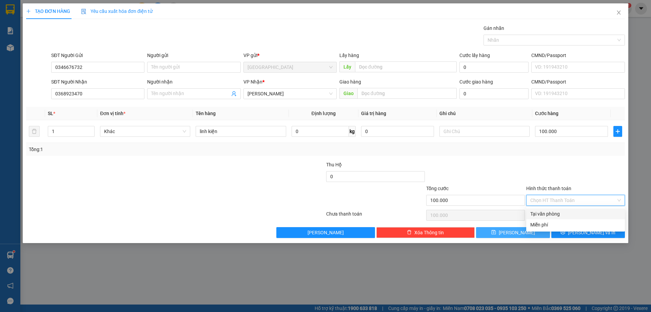
click at [560, 216] on div "Tại văn phòng" at bounding box center [576, 213] width 91 height 7
type input "0"
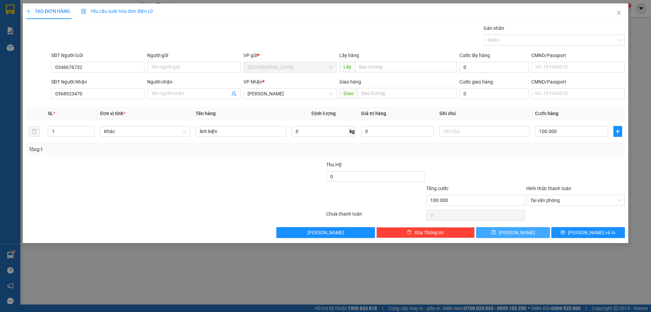
click at [566, 240] on div "TẠO ĐƠN HÀNG Yêu cầu xuất [PERSON_NAME] điện tử Transit Pickup Surcharge Ids Tr…" at bounding box center [326, 123] width 606 height 240
click at [573, 231] on button "[PERSON_NAME] và In" at bounding box center [589, 232] width 74 height 11
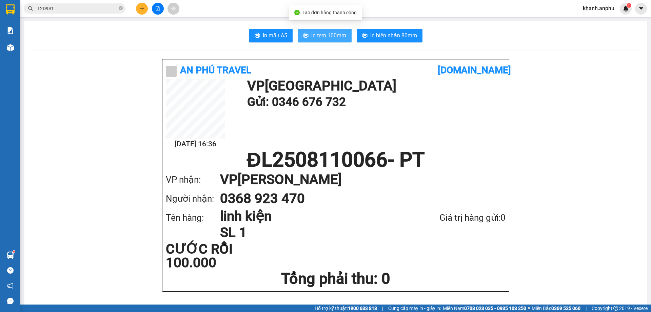
click at [302, 33] on button "In tem 100mm" at bounding box center [325, 36] width 54 height 14
click at [145, 10] on button at bounding box center [142, 9] width 12 height 12
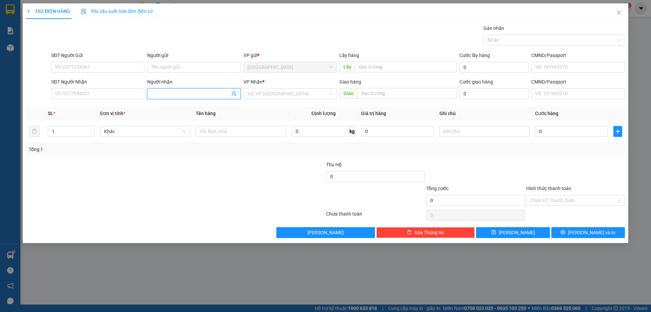
click at [191, 91] on input "Người nhận" at bounding box center [190, 93] width 78 height 7
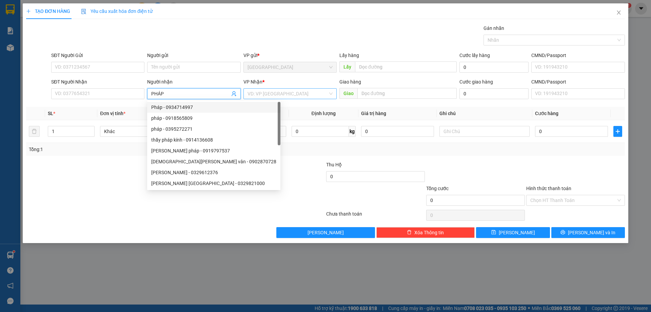
type input "PHÁP"
click at [255, 98] on input "search" at bounding box center [288, 94] width 80 height 10
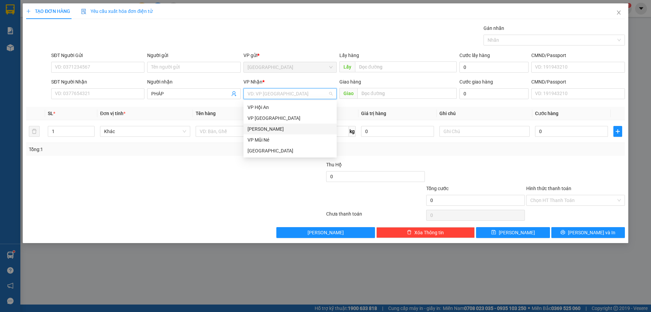
click at [265, 127] on div "[PERSON_NAME]" at bounding box center [290, 128] width 85 height 7
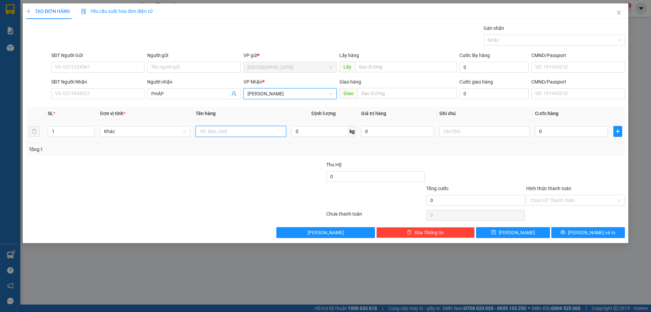
click at [234, 131] on input "text" at bounding box center [241, 131] width 90 height 11
type input "BÔNG"
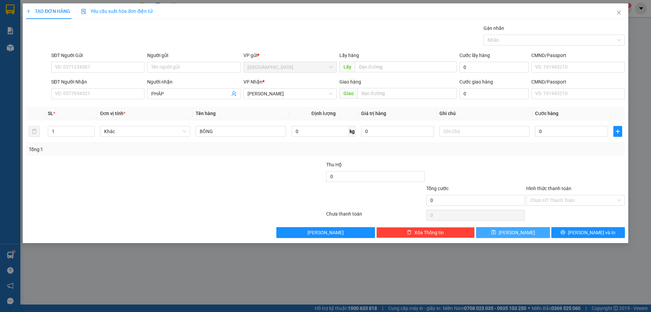
click at [528, 237] on button "[PERSON_NAME]" at bounding box center [513, 232] width 74 height 11
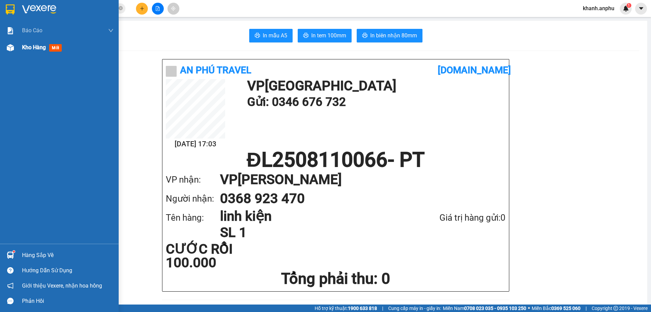
click at [9, 51] on div at bounding box center [10, 48] width 12 height 12
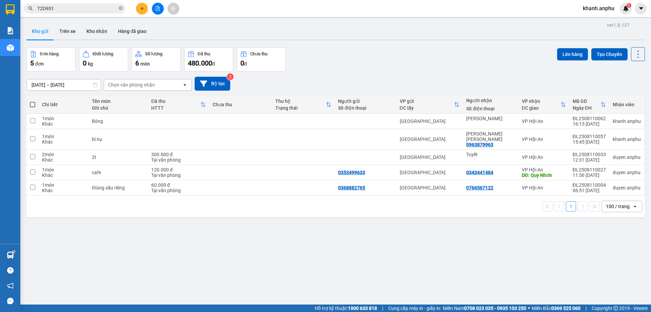
click at [30, 106] on span at bounding box center [32, 104] width 5 height 5
click at [33, 101] on input "checkbox" at bounding box center [33, 101] width 0 height 0
checkbox input "true"
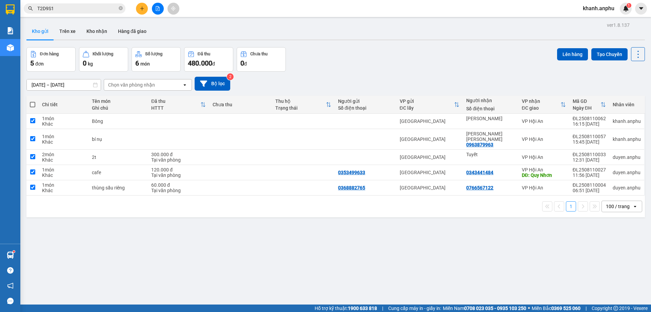
checkbox input "true"
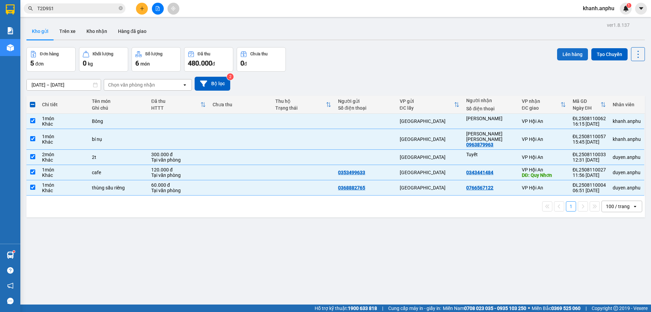
click at [575, 55] on button "Lên hàng" at bounding box center [572, 54] width 31 height 12
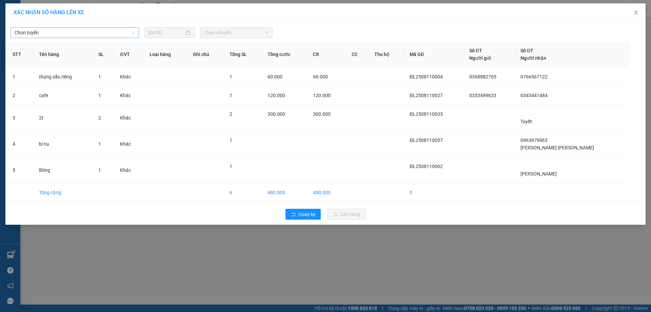
click at [69, 31] on span "Chọn tuyến" at bounding box center [75, 32] width 120 height 10
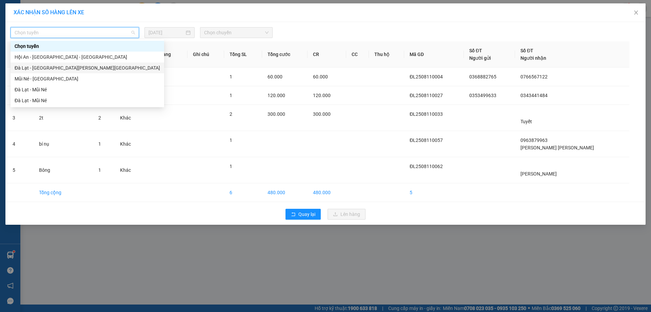
click at [49, 67] on div "Đà Lạt - [GEOGRAPHIC_DATA][PERSON_NAME][GEOGRAPHIC_DATA]" at bounding box center [88, 67] width 146 height 7
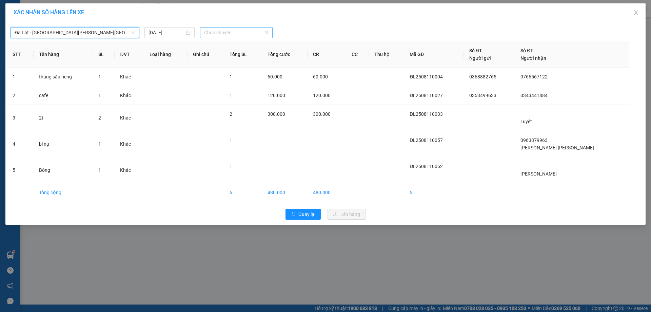
click at [213, 37] on span "Chọn chuyến" at bounding box center [236, 32] width 64 height 10
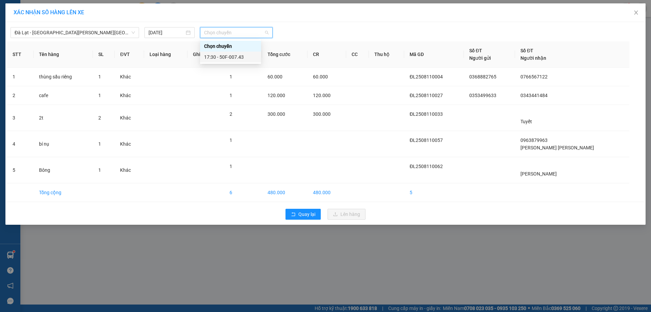
click at [211, 53] on div "17:30 - 50F-007.43" at bounding box center [230, 56] width 53 height 7
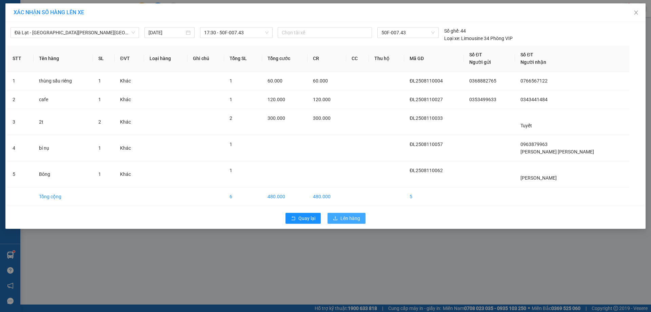
click at [333, 220] on button "Lên hàng" at bounding box center [347, 218] width 38 height 11
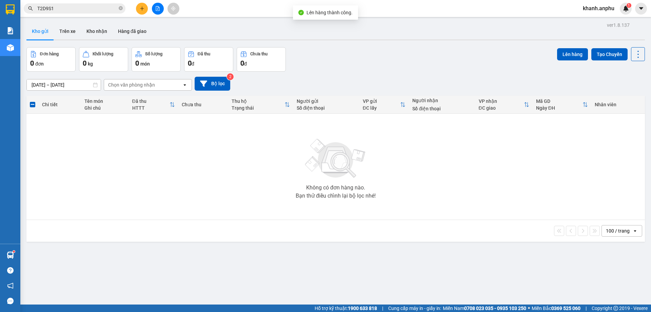
click at [160, 12] on button at bounding box center [158, 9] width 12 height 12
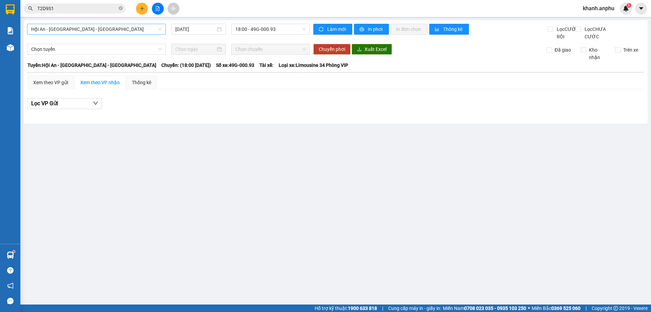
click at [105, 34] on span "Hội An - [GEOGRAPHIC_DATA] - [GEOGRAPHIC_DATA]" at bounding box center [96, 29] width 131 height 10
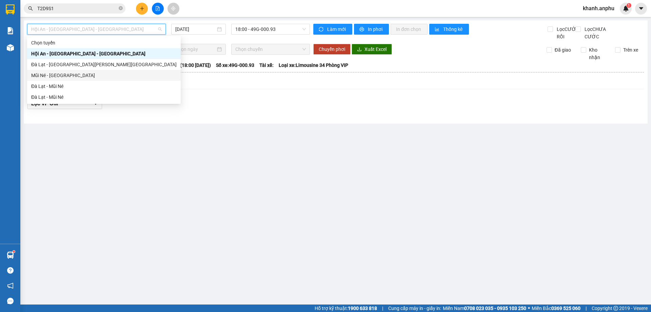
click at [86, 67] on div "Đà Lạt - [GEOGRAPHIC_DATA][PERSON_NAME][GEOGRAPHIC_DATA]" at bounding box center [104, 64] width 146 height 7
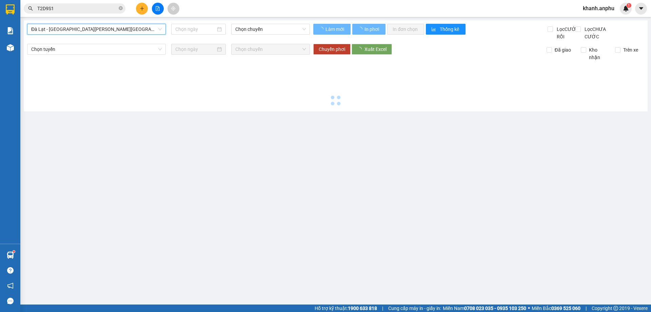
type input "[DATE]"
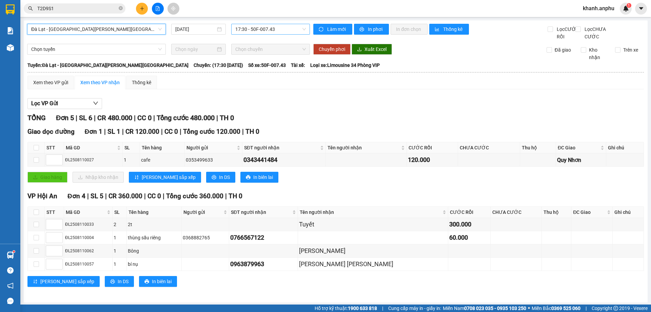
click at [273, 34] on div "17:30 - 50F-007.43" at bounding box center [270, 29] width 79 height 11
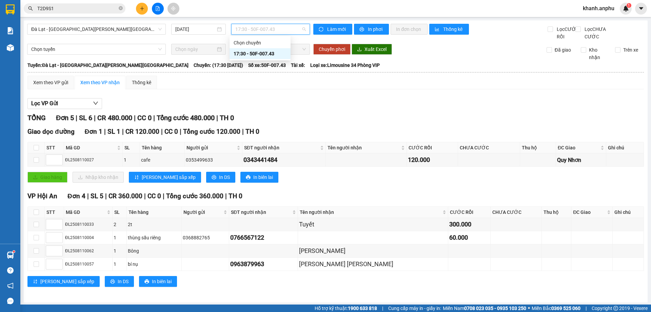
click at [399, 108] on div "Lọc VP Gửi" at bounding box center [335, 103] width 617 height 11
click at [57, 86] on div "Xem theo VP gửi" at bounding box center [50, 82] width 35 height 7
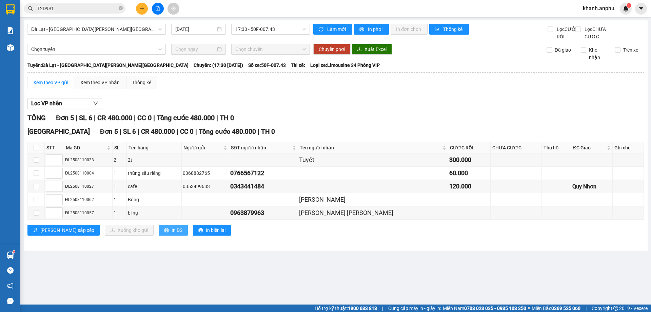
click at [172, 234] on span "In DS" at bounding box center [177, 229] width 11 height 7
click at [142, 14] on button at bounding box center [142, 9] width 12 height 12
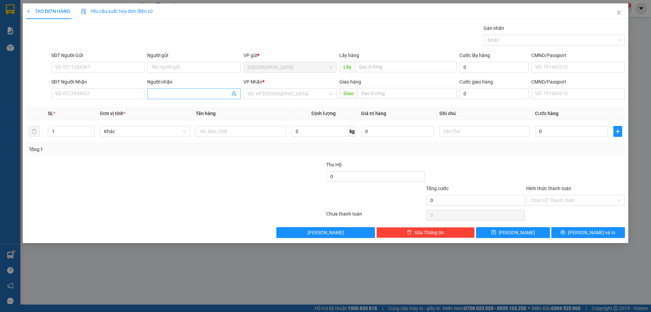
click at [179, 93] on input "Người nhận" at bounding box center [190, 93] width 78 height 7
type input "CHÂU HA"
click at [175, 61] on div "Người gửi" at bounding box center [193, 57] width 93 height 10
click at [177, 68] on input "Người gửi" at bounding box center [193, 67] width 93 height 11
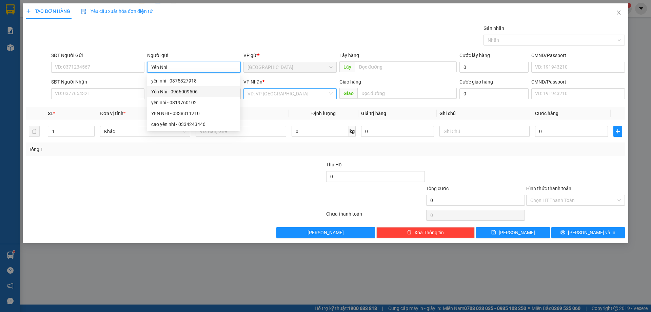
type input "Yến Nhi"
click at [276, 93] on input "search" at bounding box center [288, 94] width 80 height 10
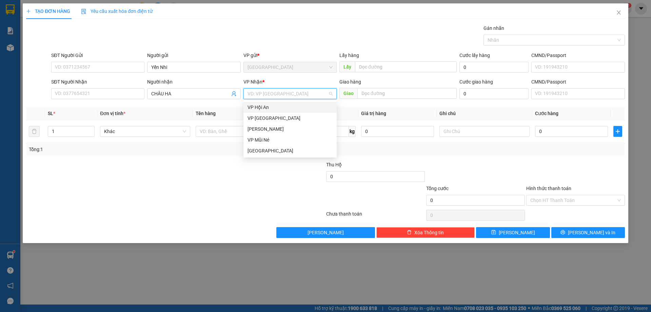
click at [263, 101] on body "Kết quả [PERSON_NAME] ( 0 ) Bộ lọc No Data T2D9S1 [PERSON_NAME].anphu 1 [PERSON…" at bounding box center [325, 156] width 651 height 312
click at [275, 99] on div "VD: VP [GEOGRAPHIC_DATA]" at bounding box center [290, 93] width 93 height 11
click at [265, 109] on div "VP Hội An" at bounding box center [290, 106] width 85 height 7
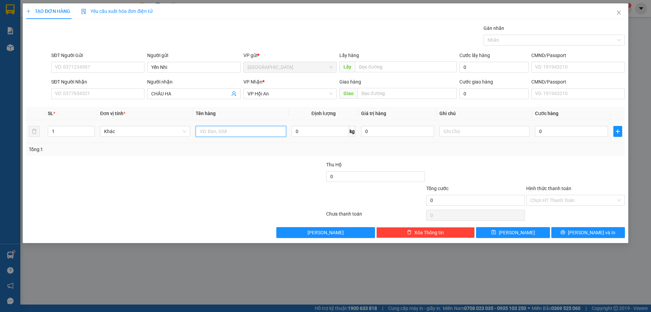
click at [222, 135] on input "text" at bounding box center [241, 131] width 90 height 11
type input "c"
type input "BÔNG"
click at [481, 135] on input "text" at bounding box center [485, 131] width 90 height 11
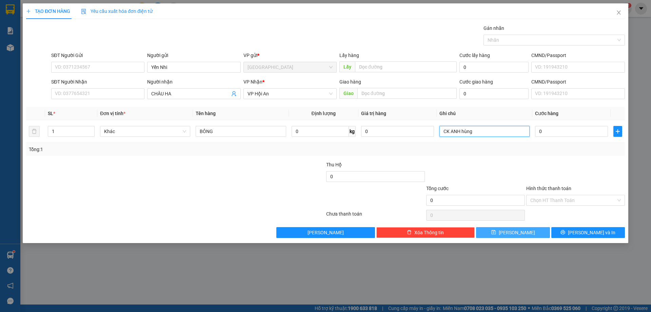
type input "CK ANH hùng"
click at [512, 237] on button "[PERSON_NAME]" at bounding box center [513, 232] width 74 height 11
click at [513, 234] on span "[PERSON_NAME]" at bounding box center [517, 232] width 36 height 7
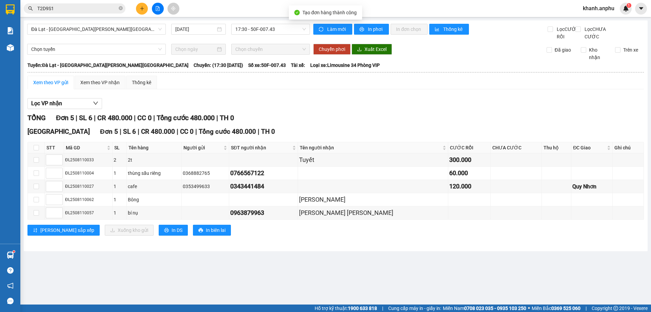
click at [262, 69] on th "[PERSON_NAME]: [GEOGRAPHIC_DATA] - [GEOGRAPHIC_DATA][PERSON_NAME] An Chuyến: (1…" at bounding box center [336, 65] width 618 height 8
click at [95, 86] on div "Xem theo VP nhận" at bounding box center [99, 82] width 39 height 7
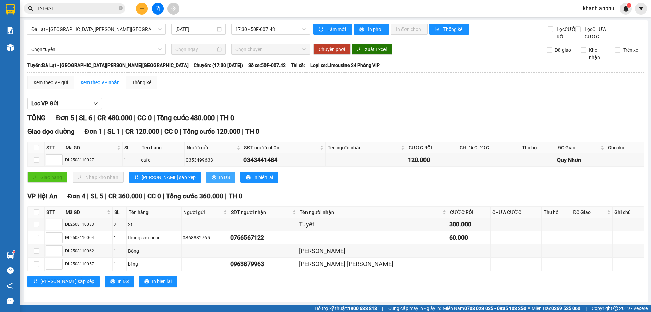
click at [206, 183] on button "In DS" at bounding box center [220, 177] width 29 height 11
click at [102, 28] on span "Đà Lạt - [GEOGRAPHIC_DATA][PERSON_NAME][GEOGRAPHIC_DATA]" at bounding box center [96, 29] width 131 height 10
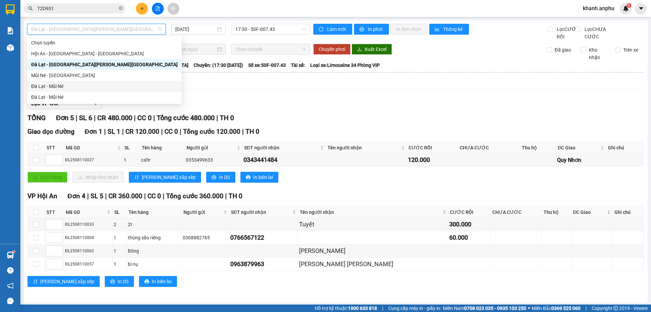
click at [64, 87] on div "Đà Lạt - Mũi Né" at bounding box center [104, 85] width 147 height 7
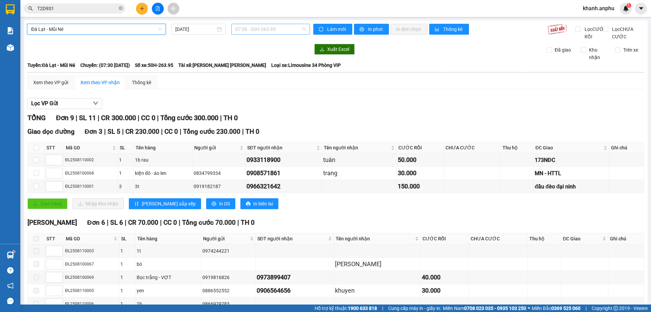
click at [248, 31] on span "07:30 - 50H-263.95" at bounding box center [270, 29] width 71 height 10
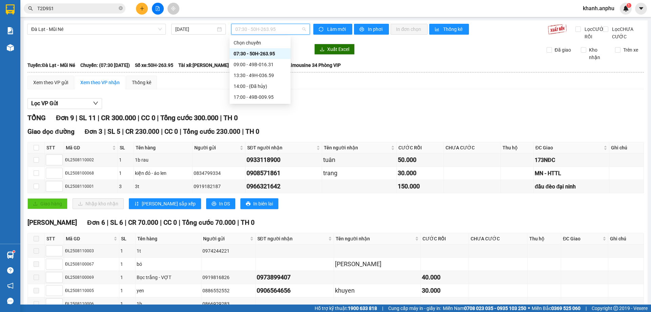
click at [252, 56] on div "07:30 - 50H-263.95" at bounding box center [260, 53] width 53 height 7
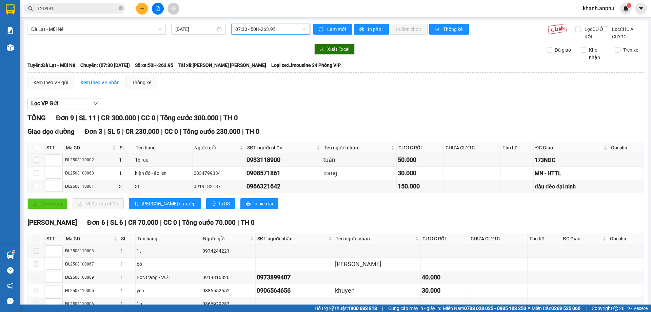
click at [256, 38] on div "Đà Lạt - Mũi Né [DATE] 07:30 07:30 - 50H-263.95" at bounding box center [168, 32] width 283 height 17
click at [254, 29] on span "07:30 - 50H-263.95" at bounding box center [270, 29] width 71 height 10
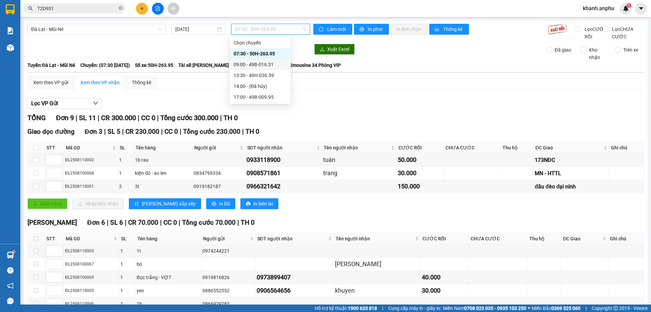
click at [255, 67] on div "09:00 - 49B-016.31" at bounding box center [260, 64] width 53 height 7
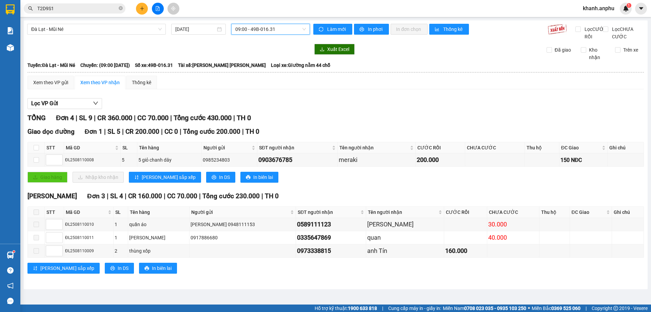
click at [274, 29] on span "09:00 - 49B-016.31" at bounding box center [270, 29] width 71 height 10
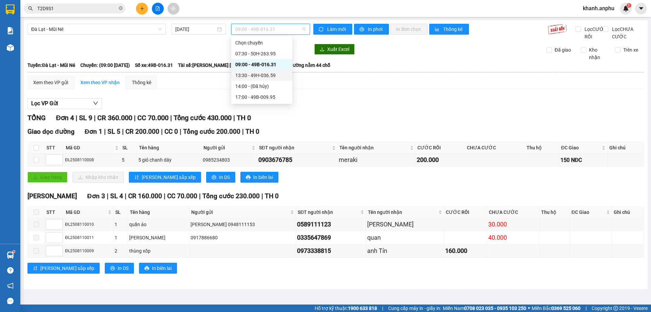
click at [265, 75] on div "13:30 - 49H-036.59" at bounding box center [261, 75] width 53 height 7
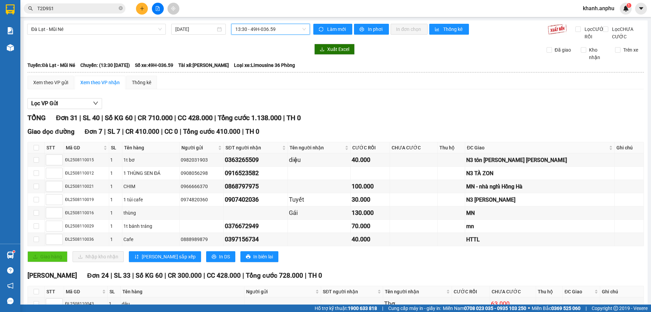
click at [238, 27] on span "13:30 - 49H-036.59" at bounding box center [270, 29] width 71 height 10
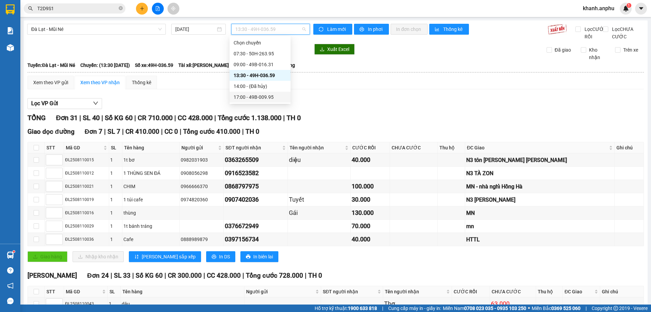
click at [264, 95] on div "17:00 - 49B-009.95" at bounding box center [260, 96] width 53 height 7
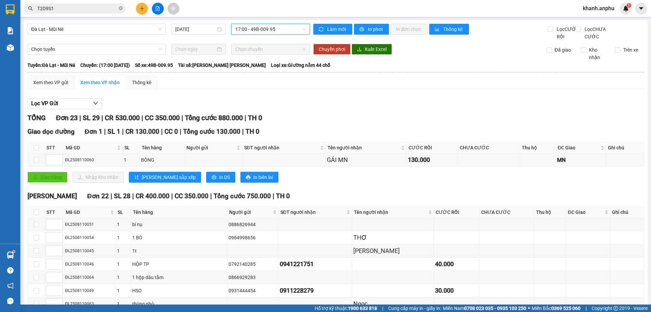
click at [58, 8] on input "T2D9S1" at bounding box center [77, 8] width 80 height 7
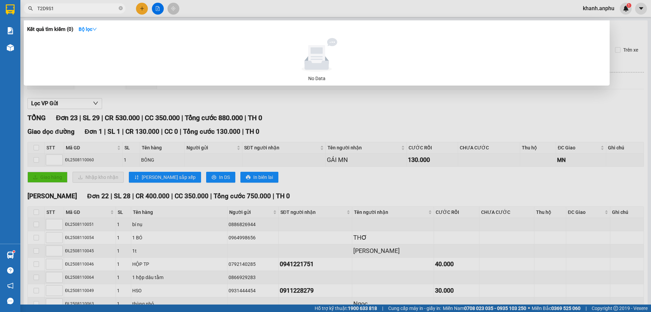
click at [58, 8] on input "T2D9S1" at bounding box center [77, 8] width 80 height 7
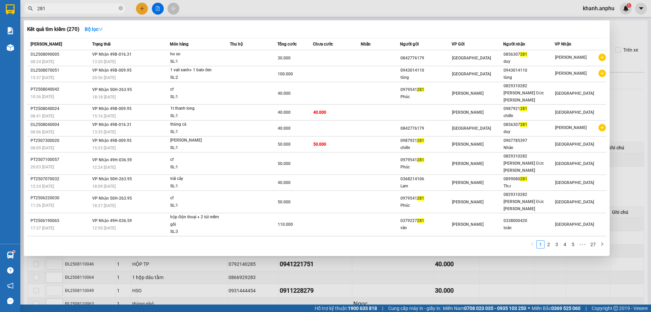
click at [51, 11] on input "281" at bounding box center [77, 8] width 80 height 7
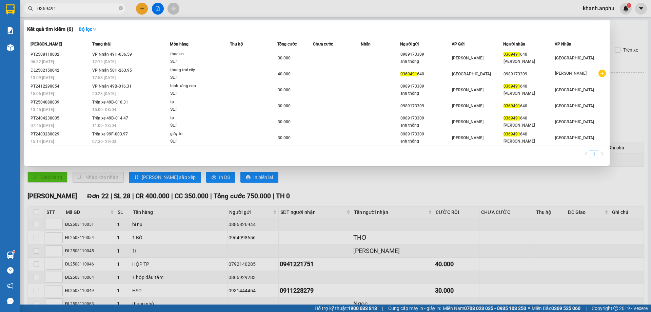
click at [240, 218] on div at bounding box center [325, 156] width 651 height 312
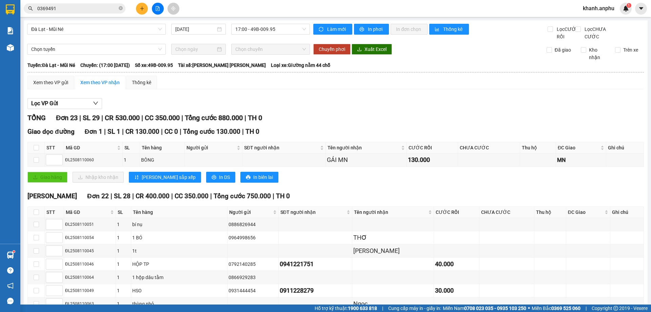
click at [102, 22] on div "[GEOGRAPHIC_DATA] - Mũi Né [DATE] 17:00 - 49B-009.95 [PERSON_NAME] mới In phơi …" at bounding box center [336, 280] width 624 height 520
click at [96, 28] on span "Đà Lạt - Mũi Né" at bounding box center [96, 29] width 131 height 10
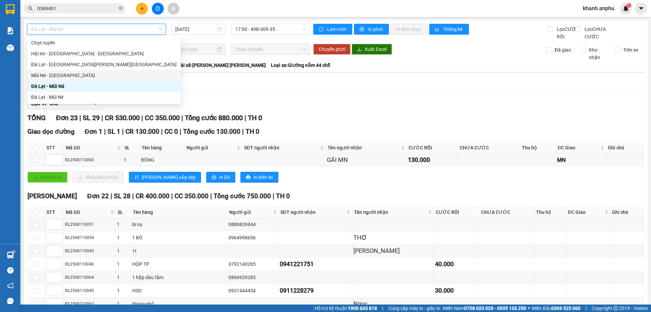
click at [62, 79] on div "Mũi Né - [GEOGRAPHIC_DATA]" at bounding box center [104, 75] width 154 height 11
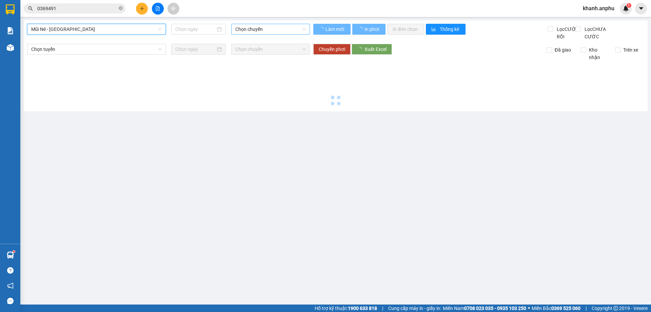
click at [266, 28] on span "Chọn chuyến" at bounding box center [270, 29] width 71 height 10
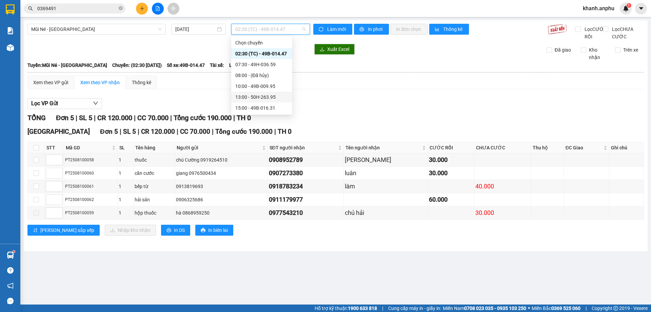
click at [267, 99] on div "13:00 - 50H-263.95" at bounding box center [261, 96] width 53 height 7
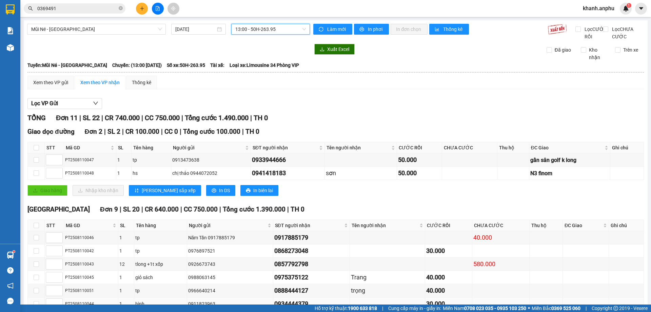
scroll to position [88, 0]
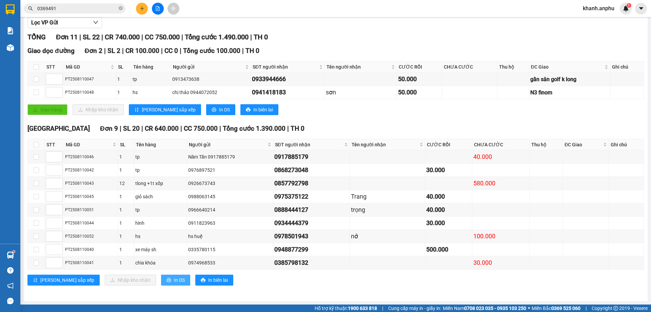
click at [174, 282] on span "In DS" at bounding box center [179, 279] width 11 height 7
click at [59, 8] on input "0369491" at bounding box center [77, 8] width 80 height 7
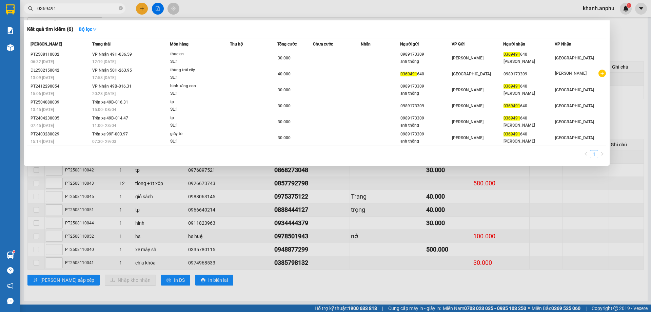
click at [60, 10] on input "0369491" at bounding box center [77, 8] width 80 height 7
click at [140, 8] on div at bounding box center [325, 156] width 651 height 312
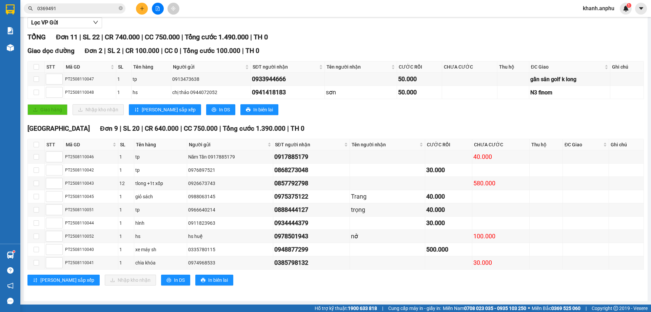
click at [140, 8] on icon "plus" at bounding box center [142, 8] width 5 height 5
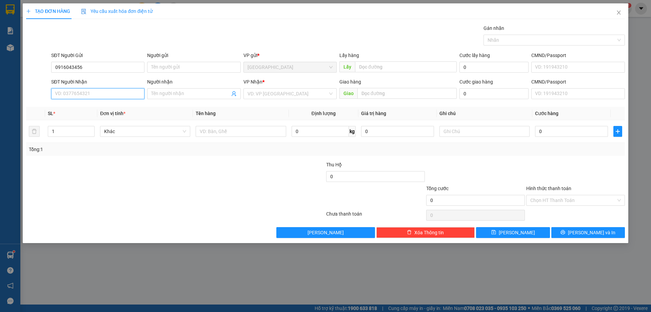
click at [67, 98] on input "SĐT Người Nhận" at bounding box center [97, 93] width 93 height 11
click at [74, 70] on input "0916043456" at bounding box center [97, 67] width 93 height 11
click at [75, 70] on input "0916043456" at bounding box center [97, 67] width 93 height 11
click at [80, 69] on input "0916043456" at bounding box center [97, 67] width 93 height 11
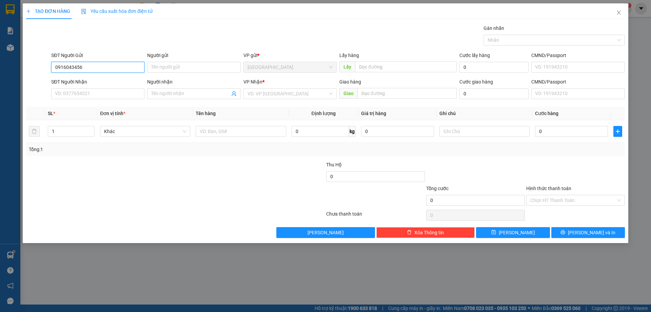
click at [80, 69] on input "0916043456" at bounding box center [97, 67] width 93 height 11
click at [74, 69] on input "0916043456" at bounding box center [97, 67] width 93 height 11
drag, startPoint x: 94, startPoint y: 70, endPoint x: 66, endPoint y: 69, distance: 28.5
click at [66, 69] on input "0916043456" at bounding box center [97, 67] width 93 height 11
click at [62, 95] on input "SĐT Người Nhận" at bounding box center [97, 93] width 93 height 11
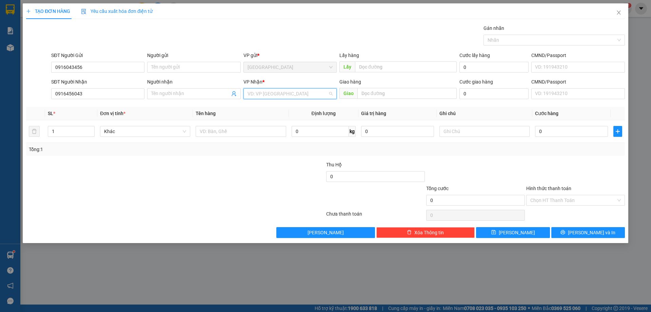
click at [275, 91] on input "search" at bounding box center [288, 94] width 80 height 10
click at [179, 94] on input "Người nhận" at bounding box center [190, 93] width 78 height 7
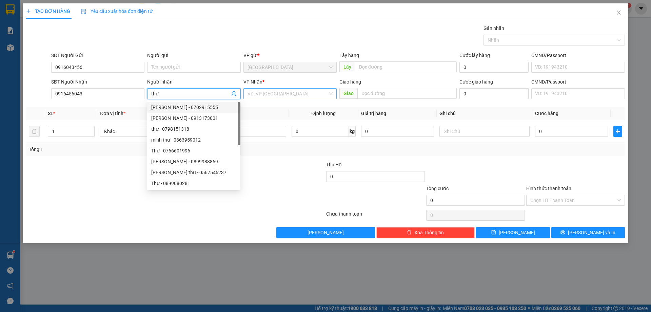
click at [282, 94] on input "search" at bounding box center [288, 94] width 80 height 10
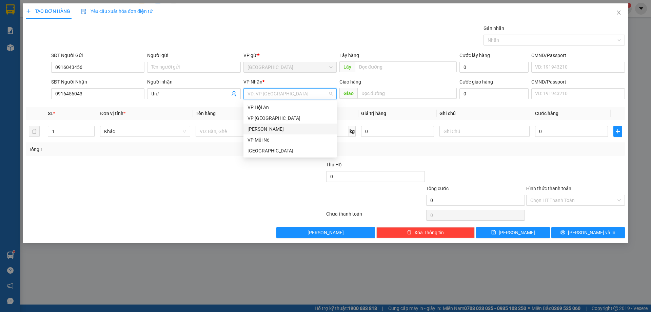
click at [263, 132] on div "[PERSON_NAME]" at bounding box center [290, 128] width 85 height 7
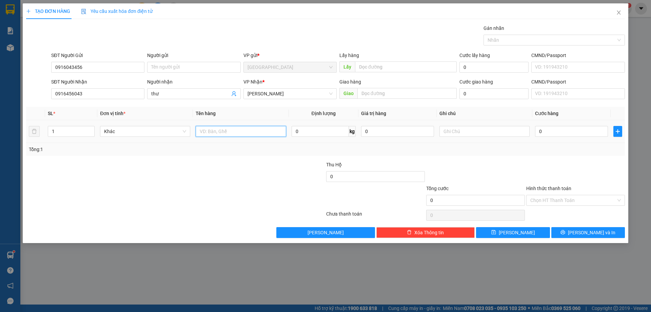
click at [227, 132] on input "text" at bounding box center [241, 131] width 90 height 11
click at [545, 128] on input "0" at bounding box center [571, 131] width 73 height 11
click at [546, 154] on div "Tổng: 1" at bounding box center [325, 149] width 599 height 13
drag, startPoint x: 549, startPoint y: 198, endPoint x: 549, endPoint y: 204, distance: 6.1
click at [549, 198] on input "Hình thức thanh toán" at bounding box center [574, 200] width 86 height 10
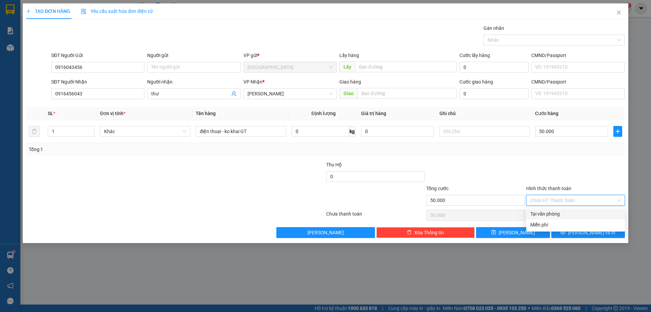
click at [548, 214] on div "Tại văn phòng" at bounding box center [576, 213] width 91 height 7
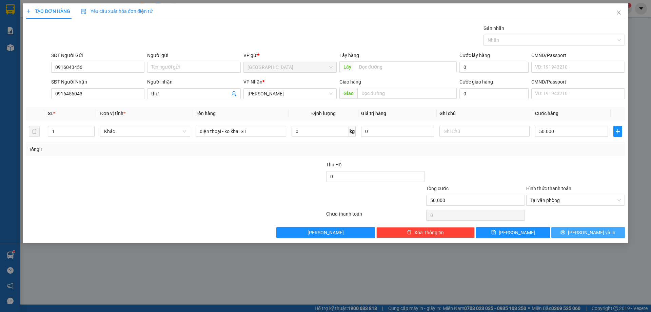
click at [596, 230] on span "[PERSON_NAME] và In" at bounding box center [592, 232] width 48 height 7
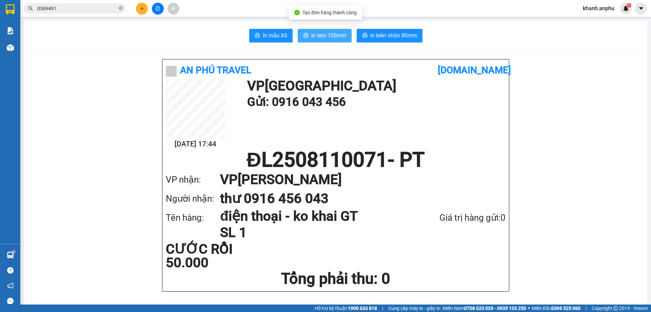
click at [307, 32] on button "In tem 100mm" at bounding box center [325, 36] width 54 height 14
click at [319, 39] on span "In tem 100mm" at bounding box center [328, 35] width 35 height 8
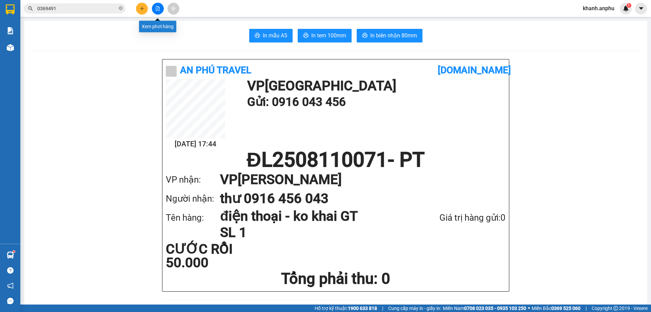
click at [158, 8] on icon "file-add" at bounding box center [157, 8] width 5 height 5
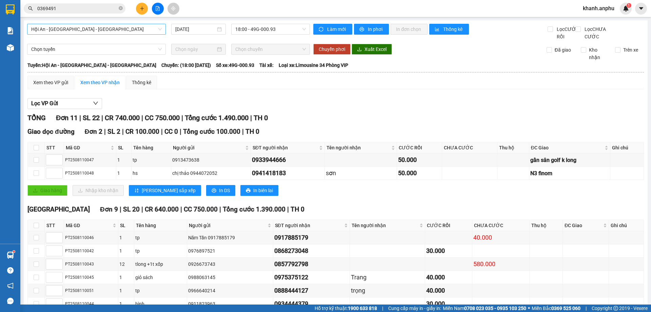
click at [97, 30] on span "Hội An - [GEOGRAPHIC_DATA] - [GEOGRAPHIC_DATA]" at bounding box center [96, 29] width 131 height 10
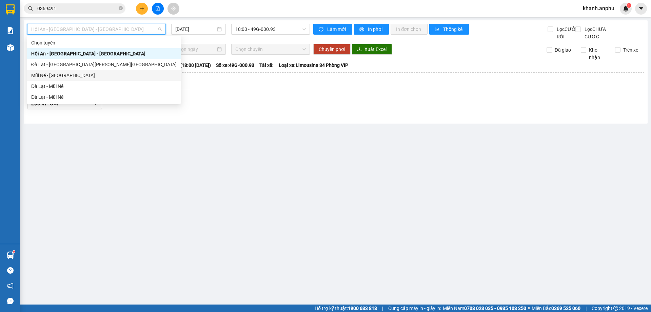
click at [63, 75] on div "Mũi Né - [GEOGRAPHIC_DATA]" at bounding box center [104, 75] width 146 height 7
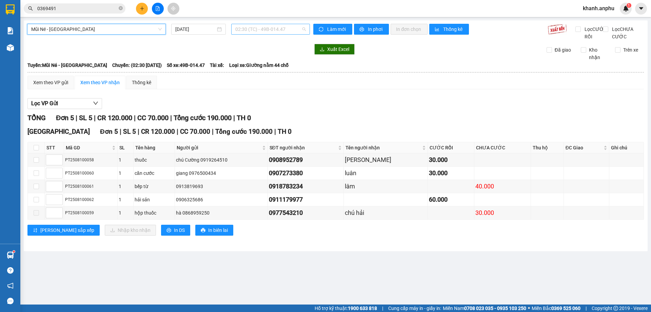
click at [262, 29] on span "02:30 (TC) - 49B-014.47" at bounding box center [270, 29] width 71 height 10
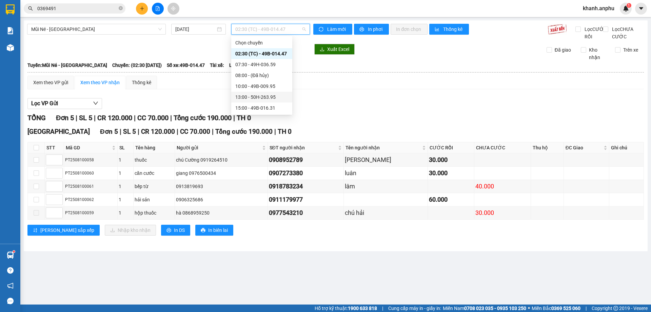
click at [260, 97] on div "13:00 - 50H-263.95" at bounding box center [261, 96] width 53 height 7
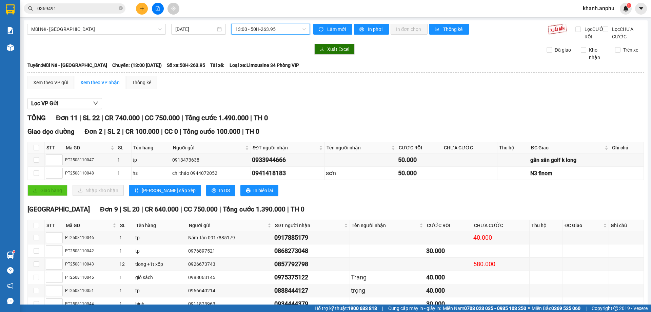
scroll to position [88, 0]
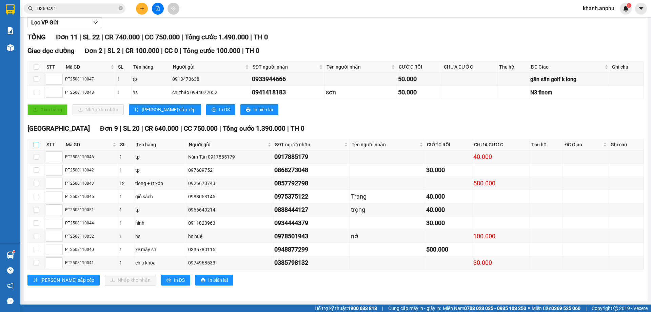
click at [37, 144] on input "checkbox" at bounding box center [36, 144] width 5 height 5
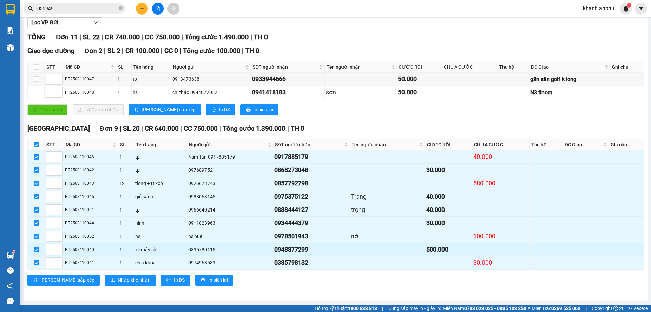
click at [36, 250] on input "checkbox" at bounding box center [36, 249] width 5 height 5
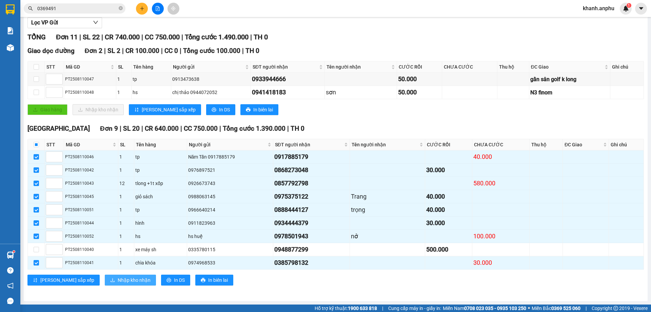
click at [118, 281] on span "Nhập kho nhận" at bounding box center [134, 279] width 33 height 7
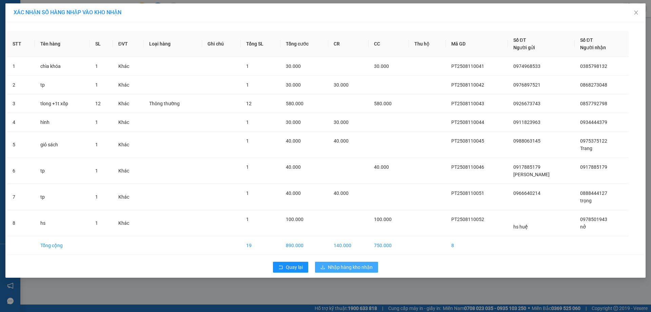
click at [370, 265] on span "Nhập hàng kho nhận" at bounding box center [350, 266] width 45 height 7
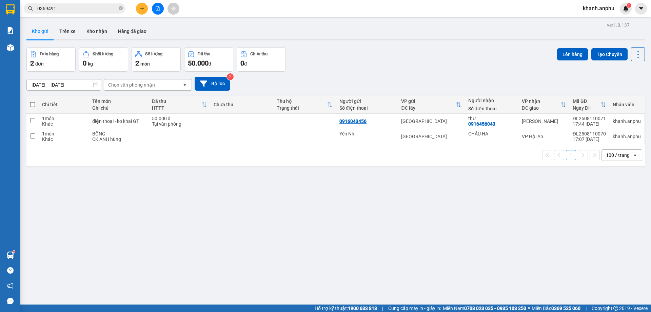
click at [336, 46] on div "ver 1.8.137 Kho gửi Trên xe [PERSON_NAME] Hàng đã [PERSON_NAME] hàng 2 đơn [PER…" at bounding box center [336, 176] width 624 height 312
click at [202, 136] on td at bounding box center [180, 136] width 62 height 15
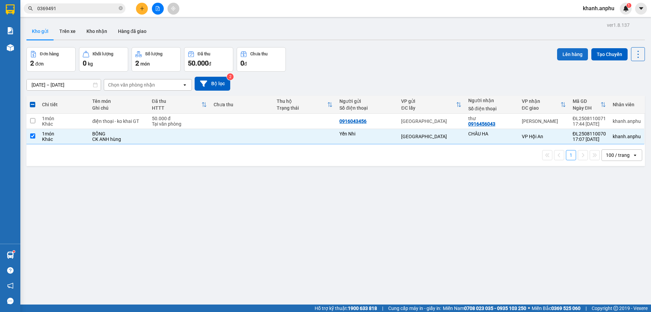
click at [557, 55] on button "Lên hàng" at bounding box center [572, 54] width 31 height 12
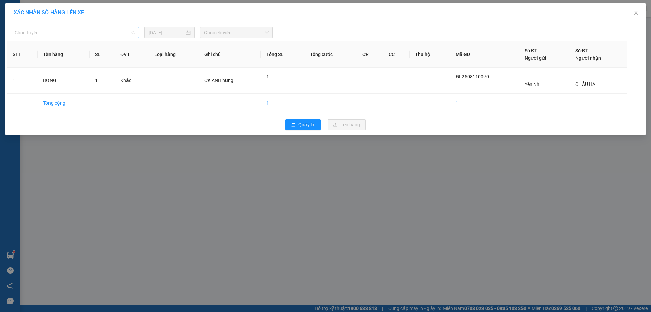
click at [91, 35] on span "Chọn tuyến" at bounding box center [75, 32] width 120 height 10
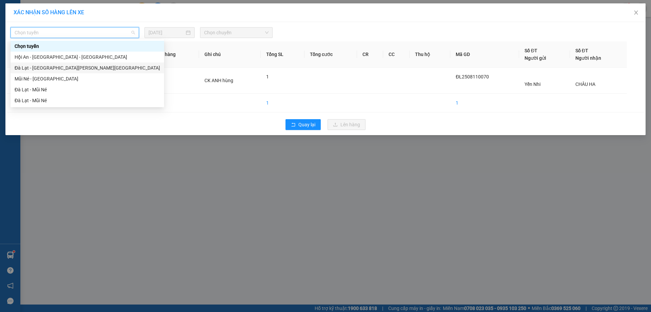
click at [69, 72] on div "Đà Lạt - [GEOGRAPHIC_DATA][PERSON_NAME][GEOGRAPHIC_DATA]" at bounding box center [88, 67] width 154 height 11
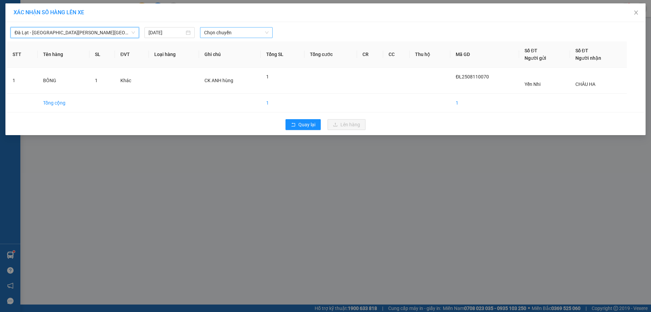
click at [217, 34] on span "Chọn chuyến" at bounding box center [236, 32] width 64 height 10
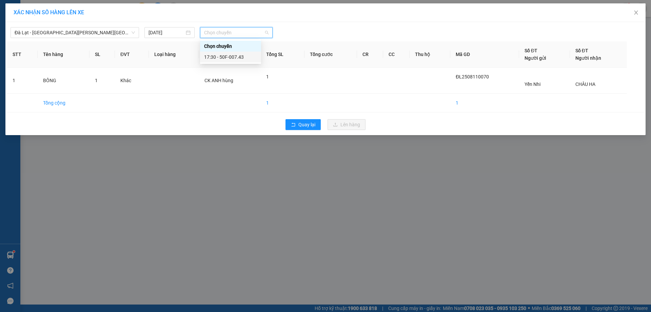
click at [228, 58] on div "17:30 - 50F-007.43" at bounding box center [230, 56] width 53 height 7
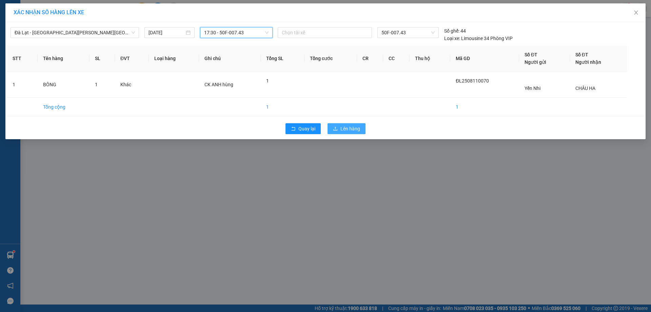
click at [349, 129] on span "Lên hàng" at bounding box center [351, 128] width 20 height 7
